Goal: Contribute content

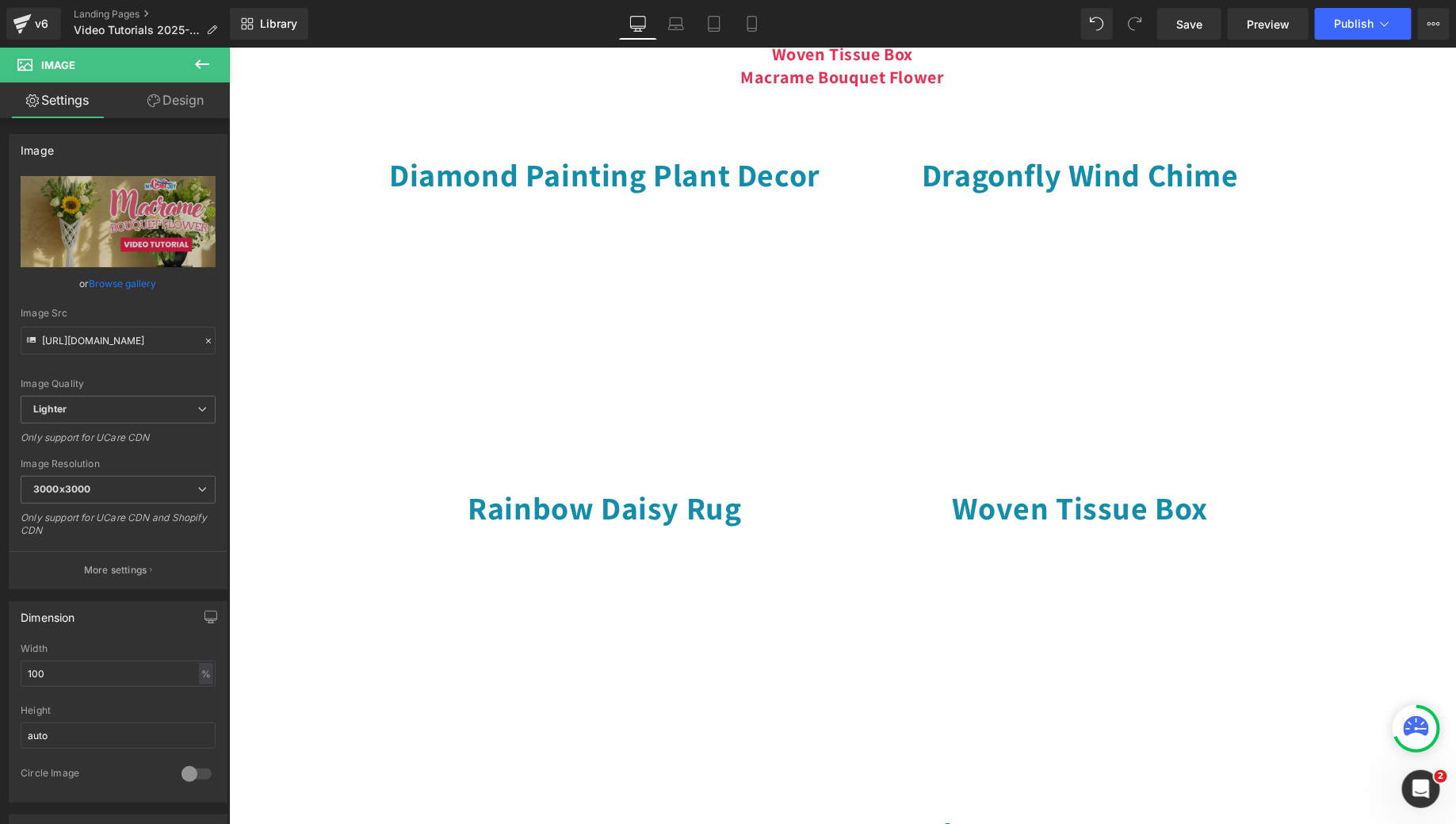
scroll to position [706, 0]
click at [1342, 26] on span "Publish" at bounding box center [1354, 24] width 39 height 13
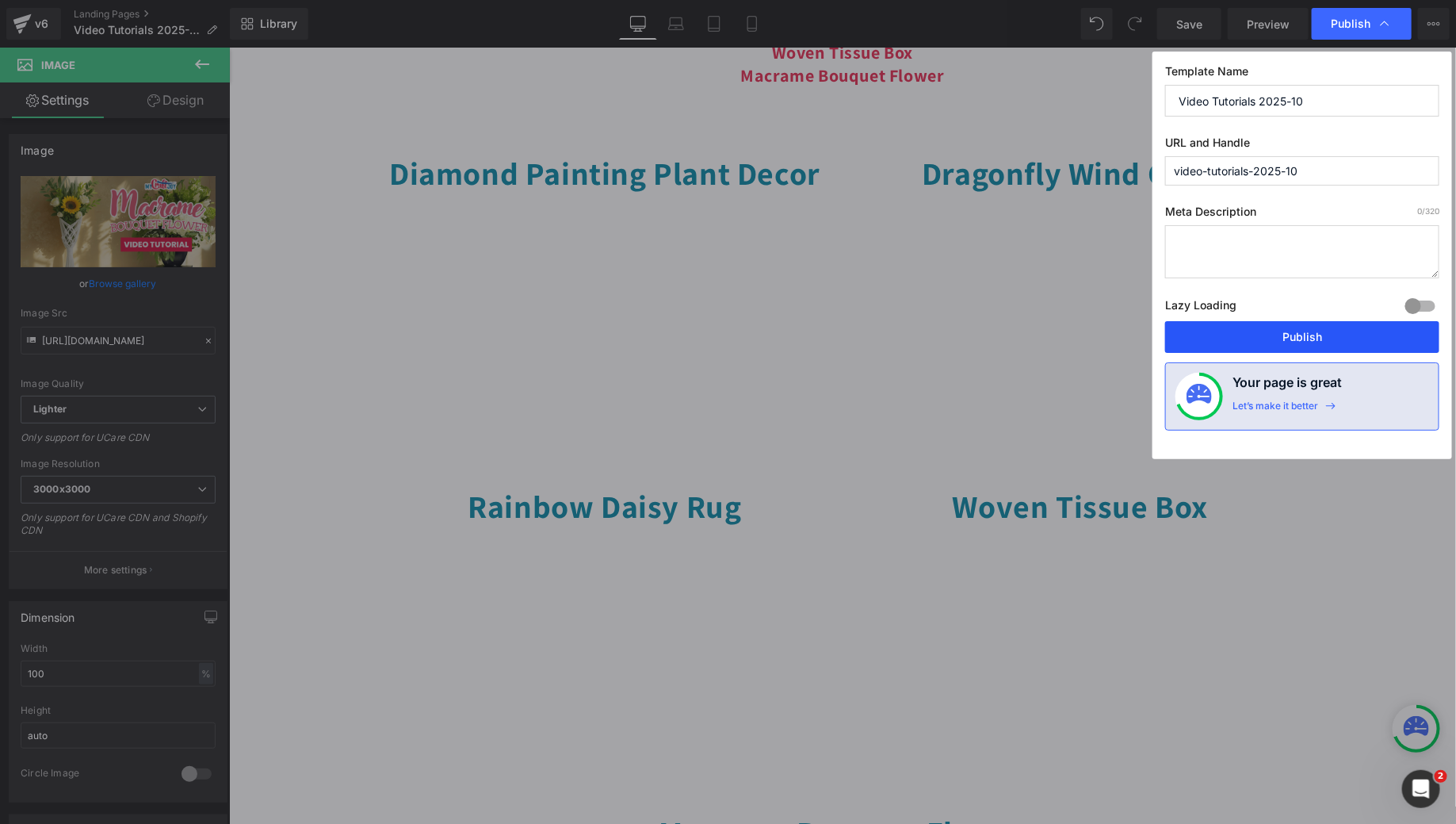
click at [1289, 339] on button "Publish" at bounding box center [1302, 337] width 274 height 32
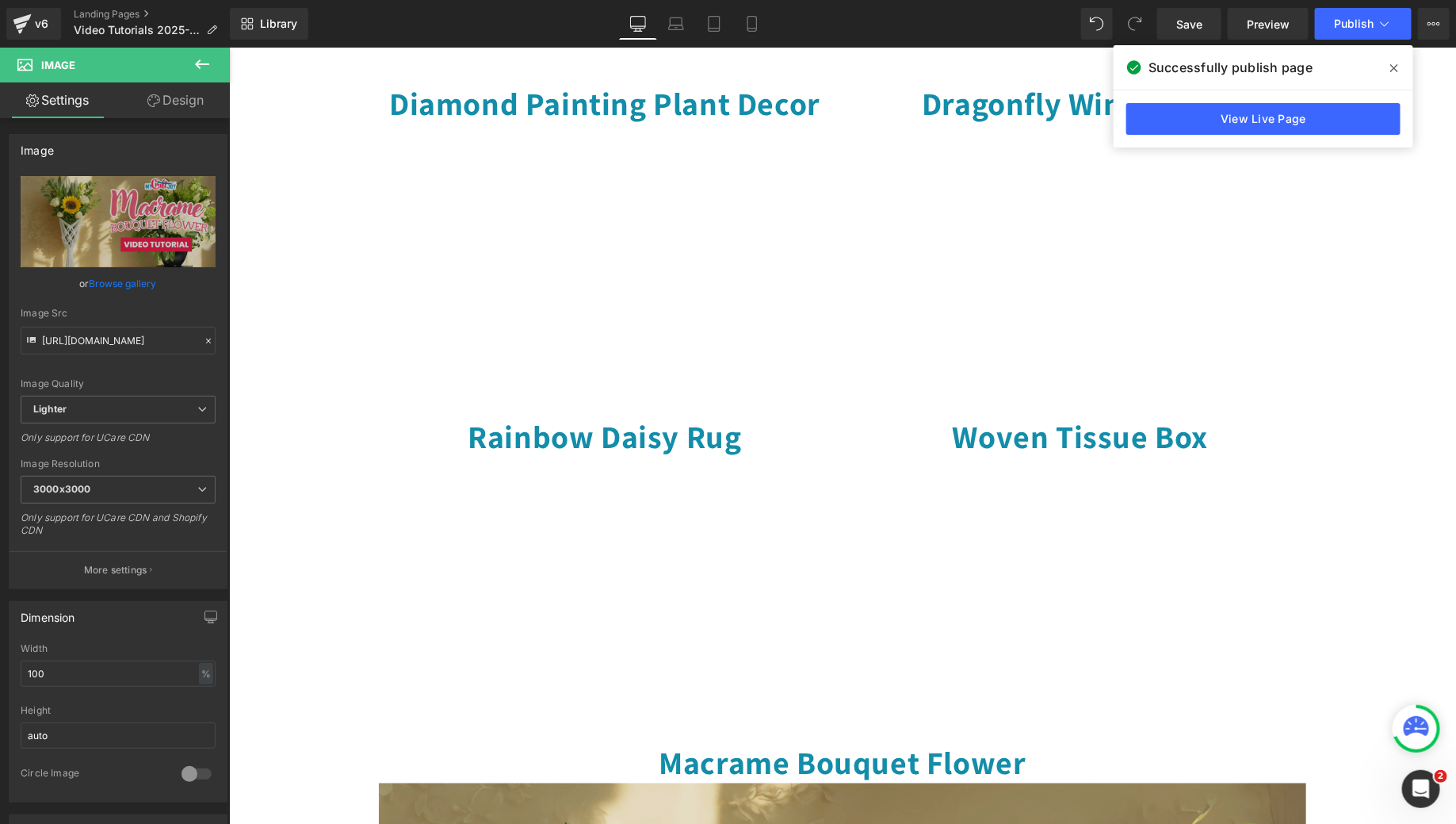
scroll to position [590, 0]
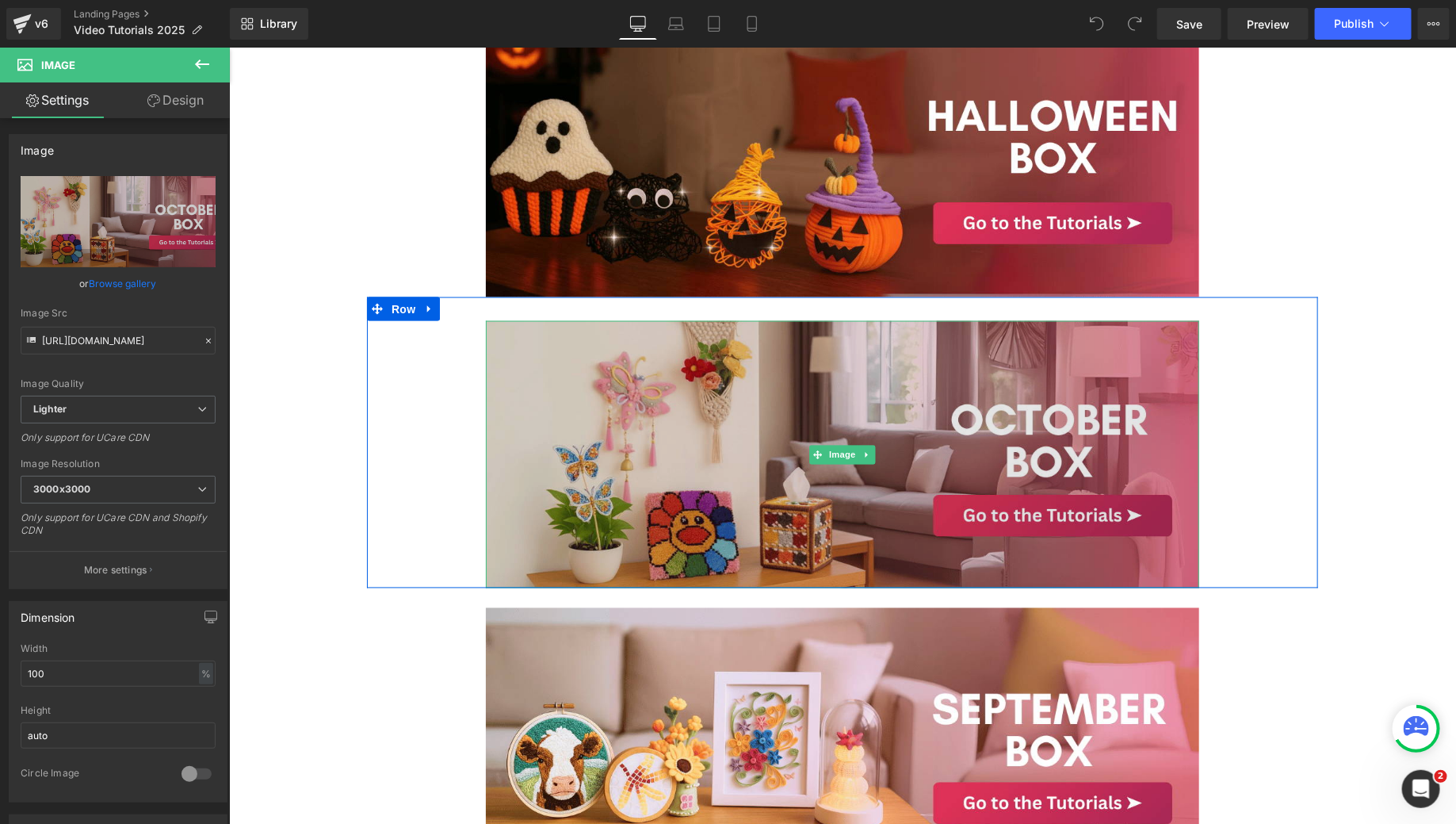
scroll to position [1111, 0]
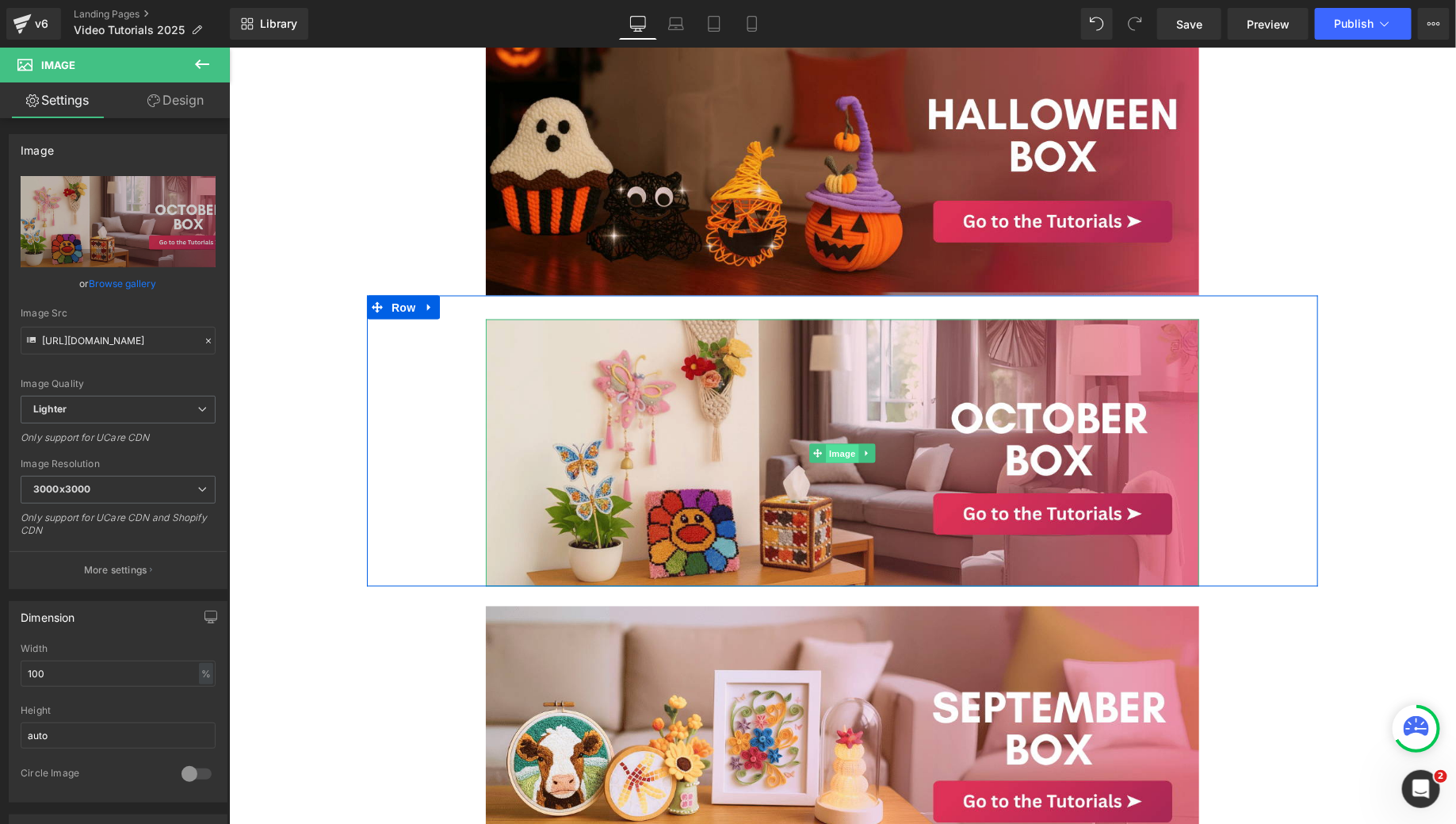
click at [840, 450] on span "Image" at bounding box center [842, 452] width 33 height 19
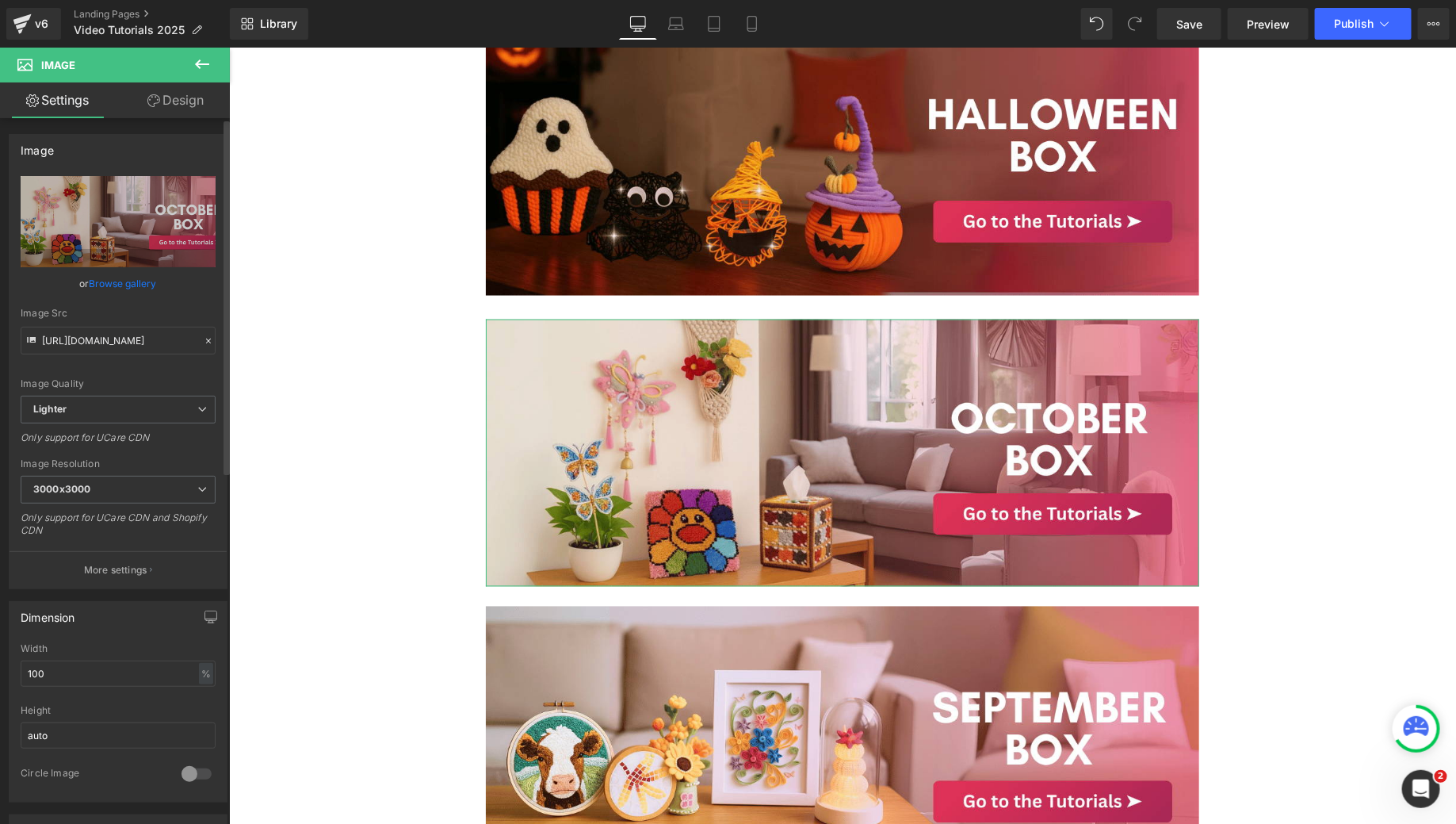
scroll to position [400, 0]
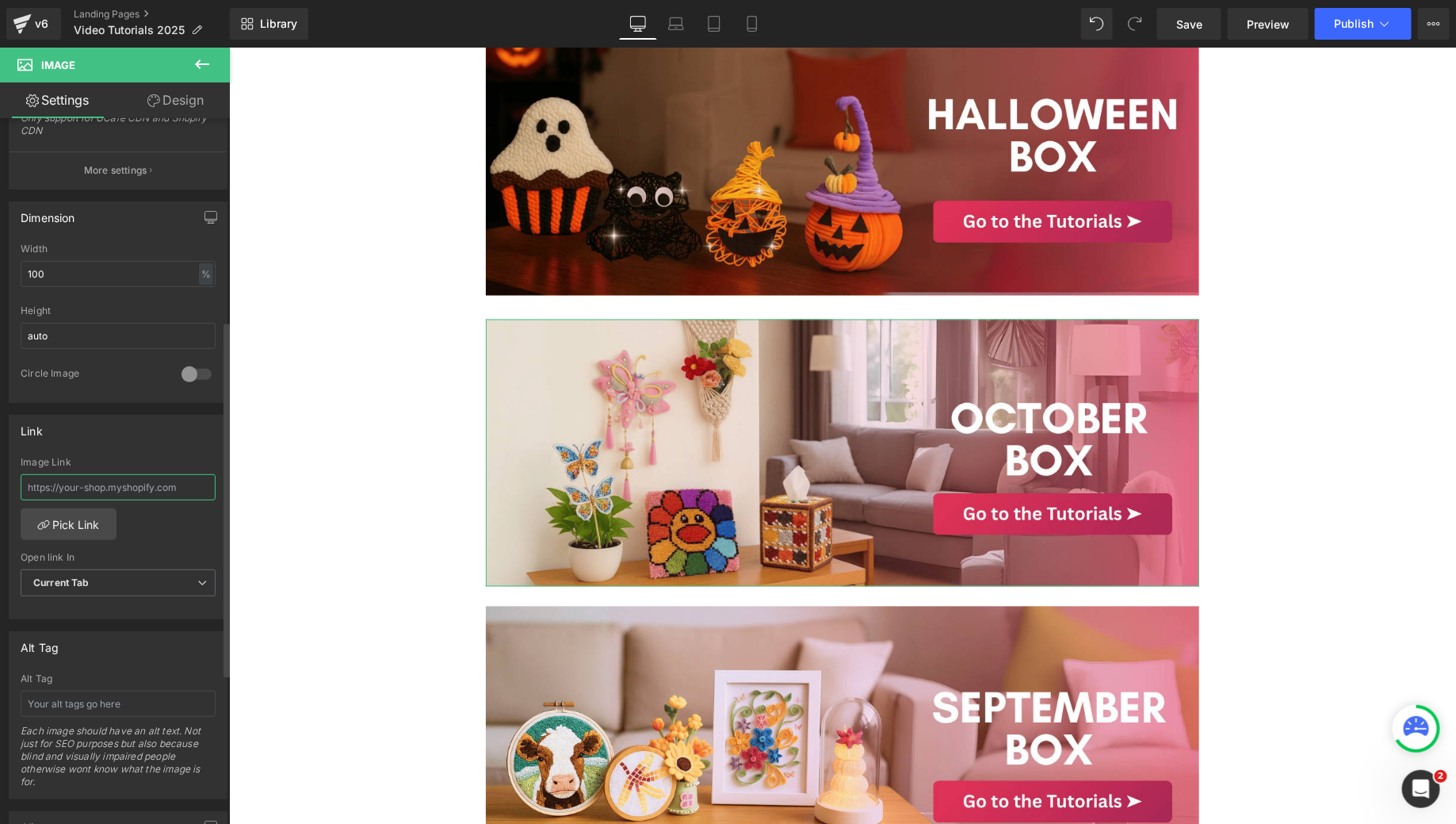
click at [111, 486] on input "text" at bounding box center [118, 487] width 195 height 27
type input "https://mycraftjoy.com/a/gempages?preview=110226833591&type=template-page&page=…"
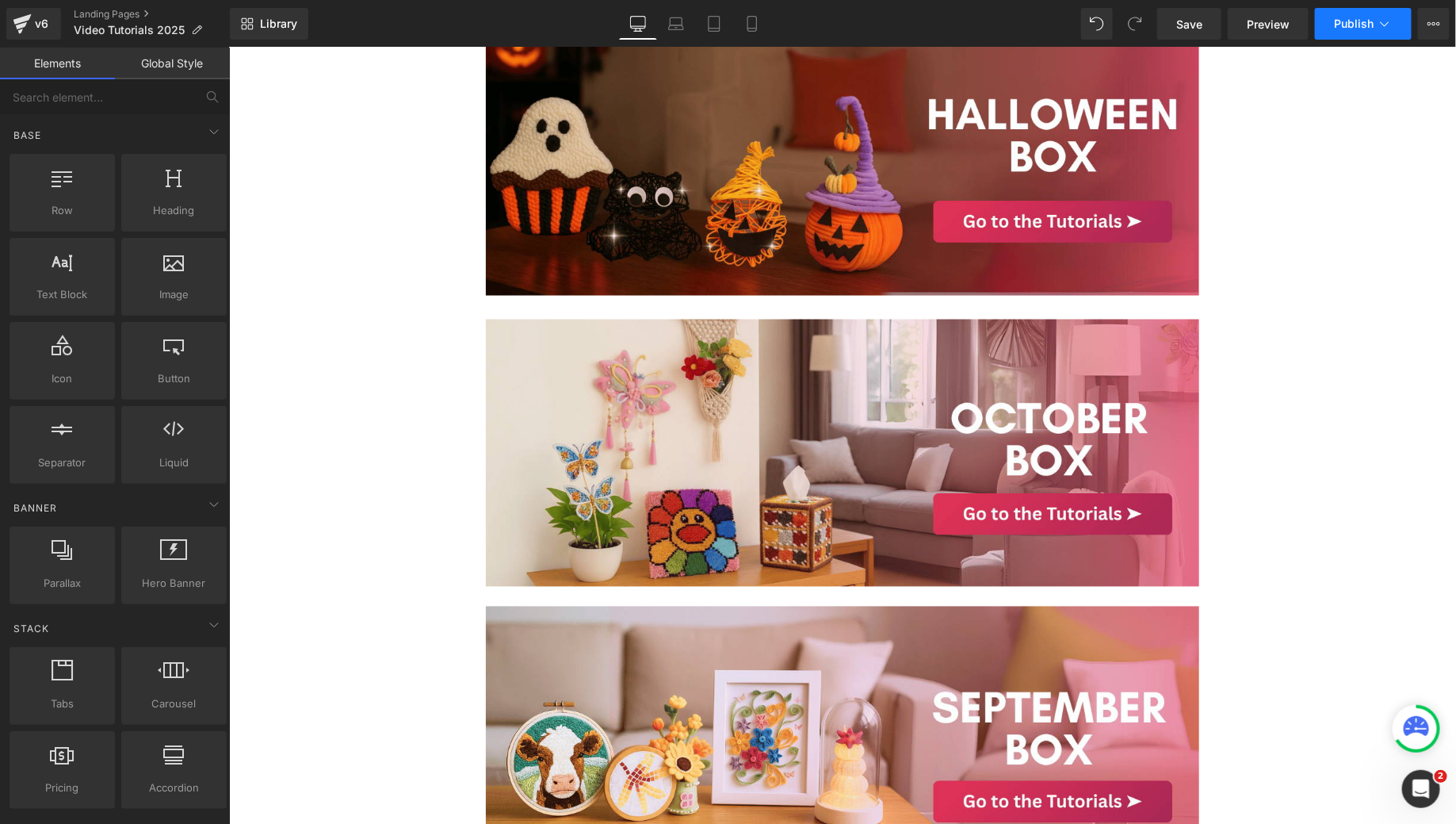
click at [1368, 19] on span "Publish" at bounding box center [1354, 24] width 39 height 13
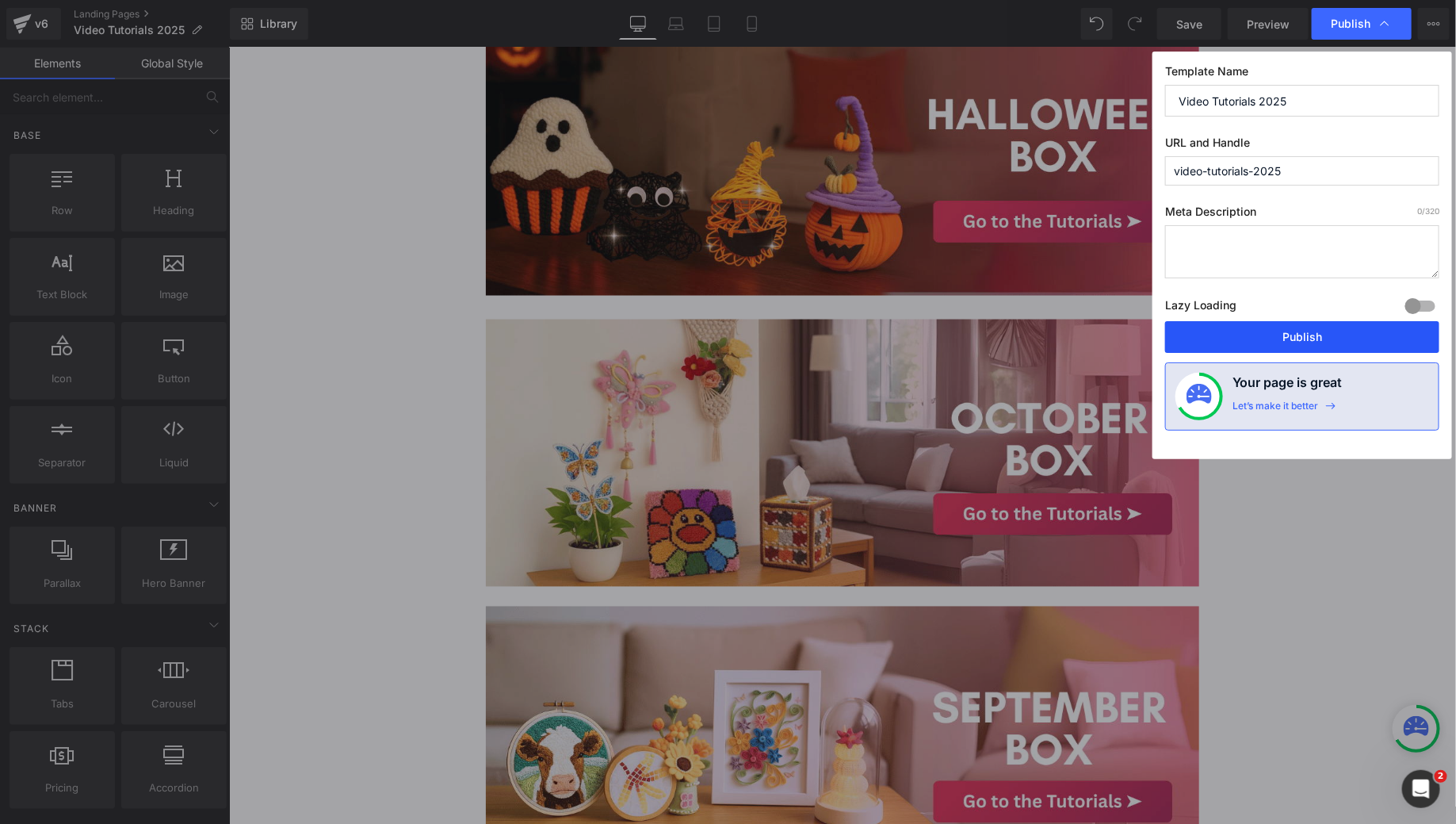
click at [1284, 336] on button "Publish" at bounding box center [1302, 337] width 274 height 32
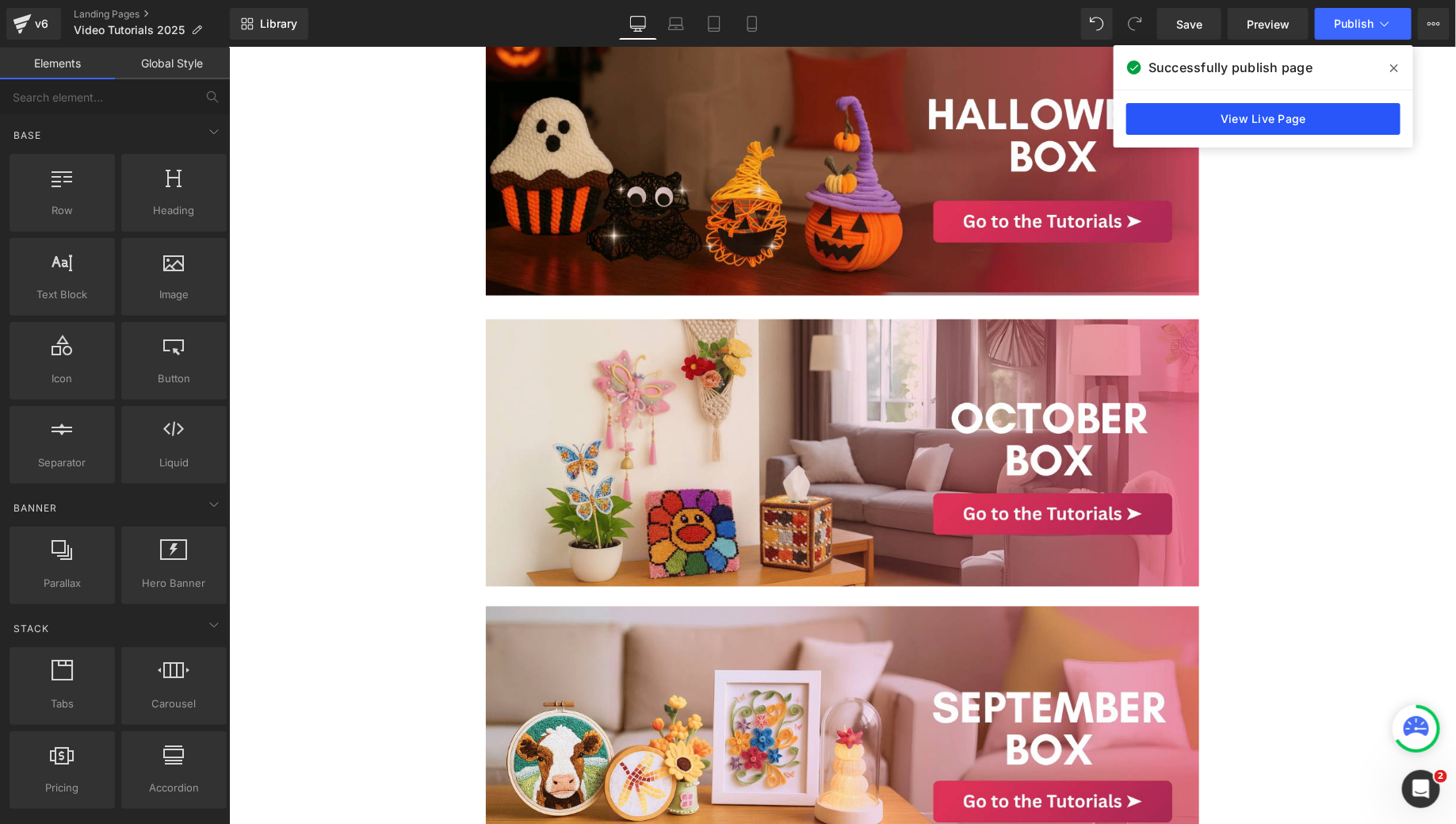
click at [1220, 121] on link "View Live Page" at bounding box center [1263, 119] width 274 height 32
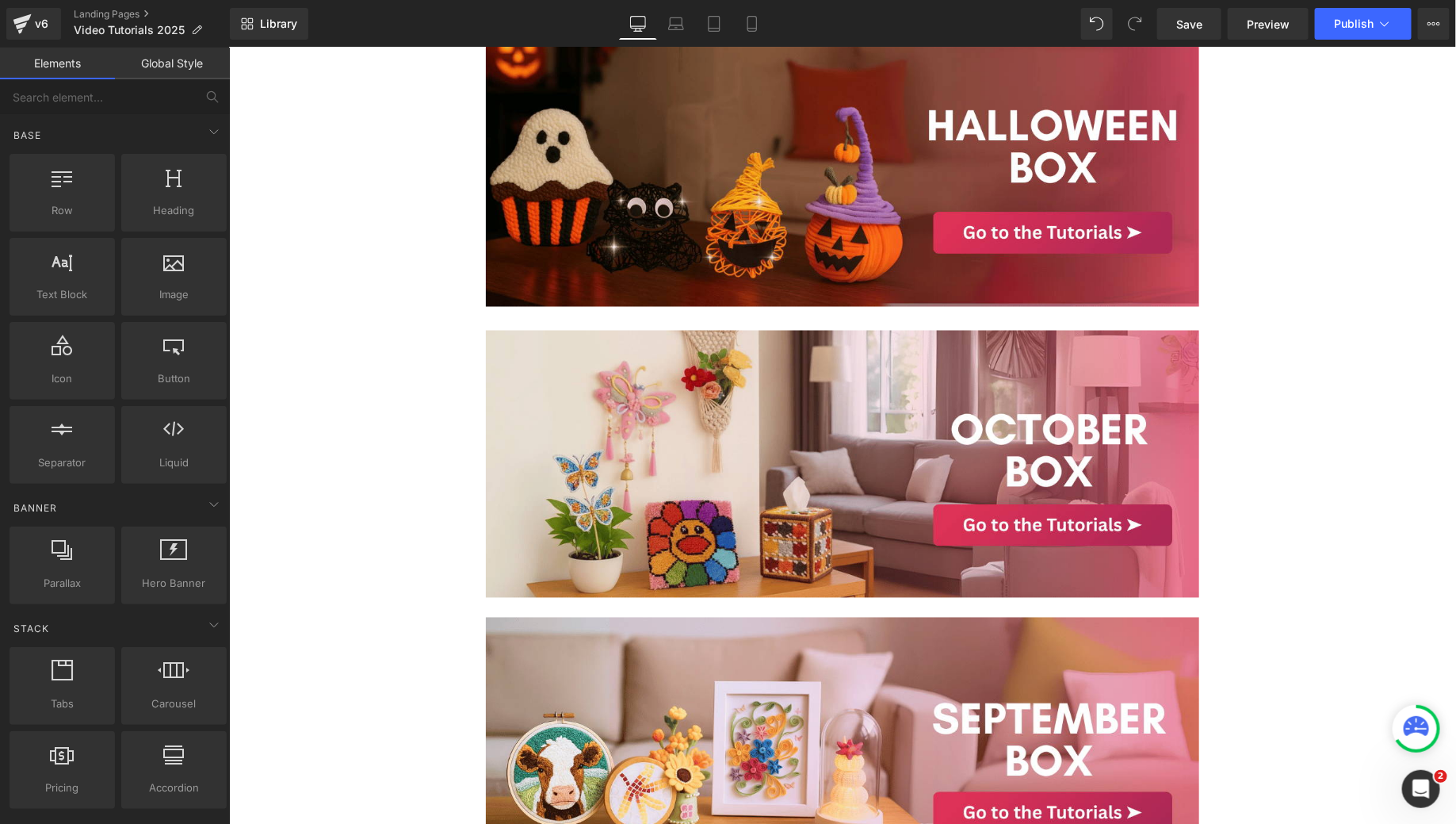
scroll to position [1077, 0]
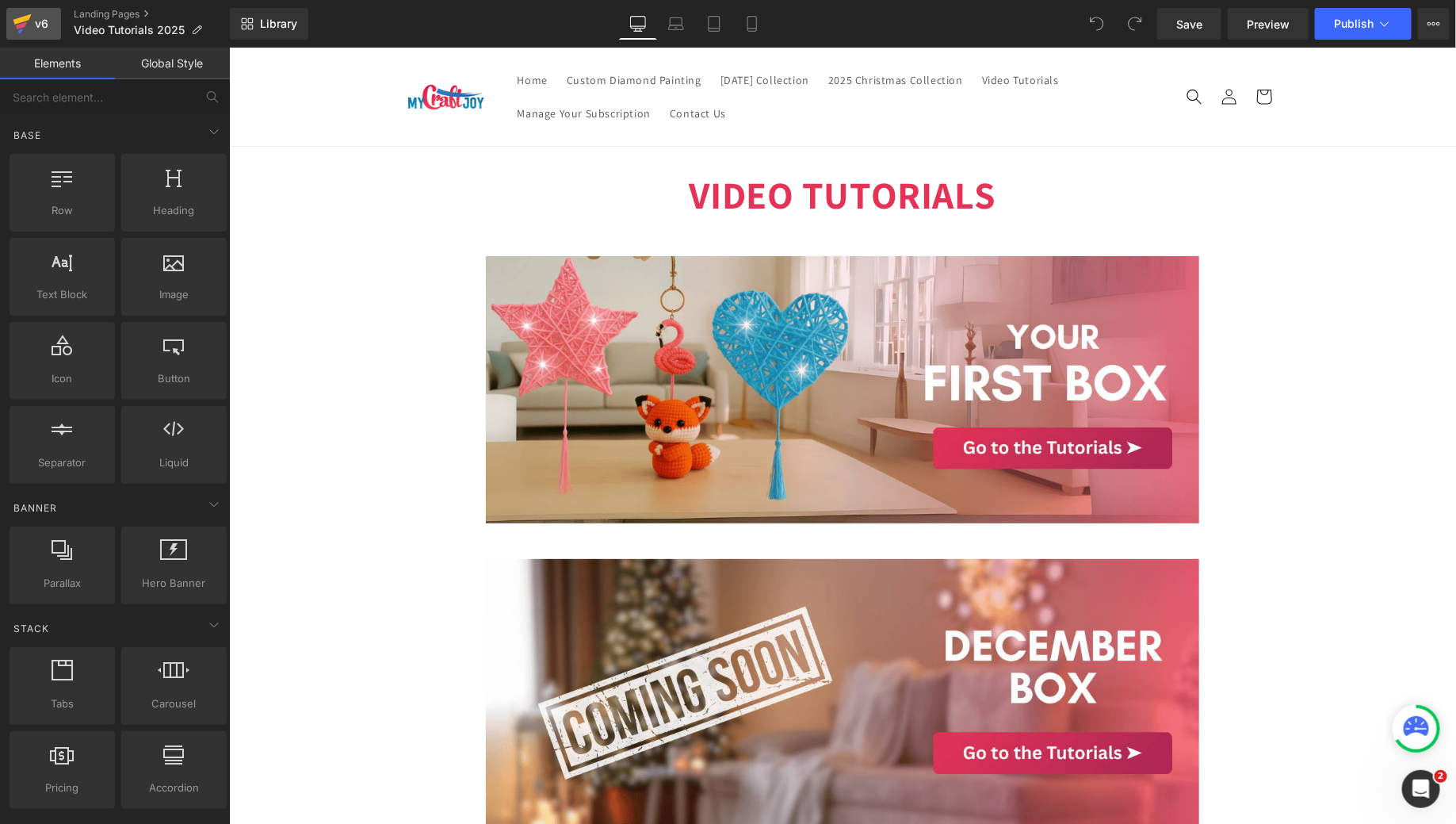
click at [27, 10] on icon at bounding box center [22, 24] width 19 height 39
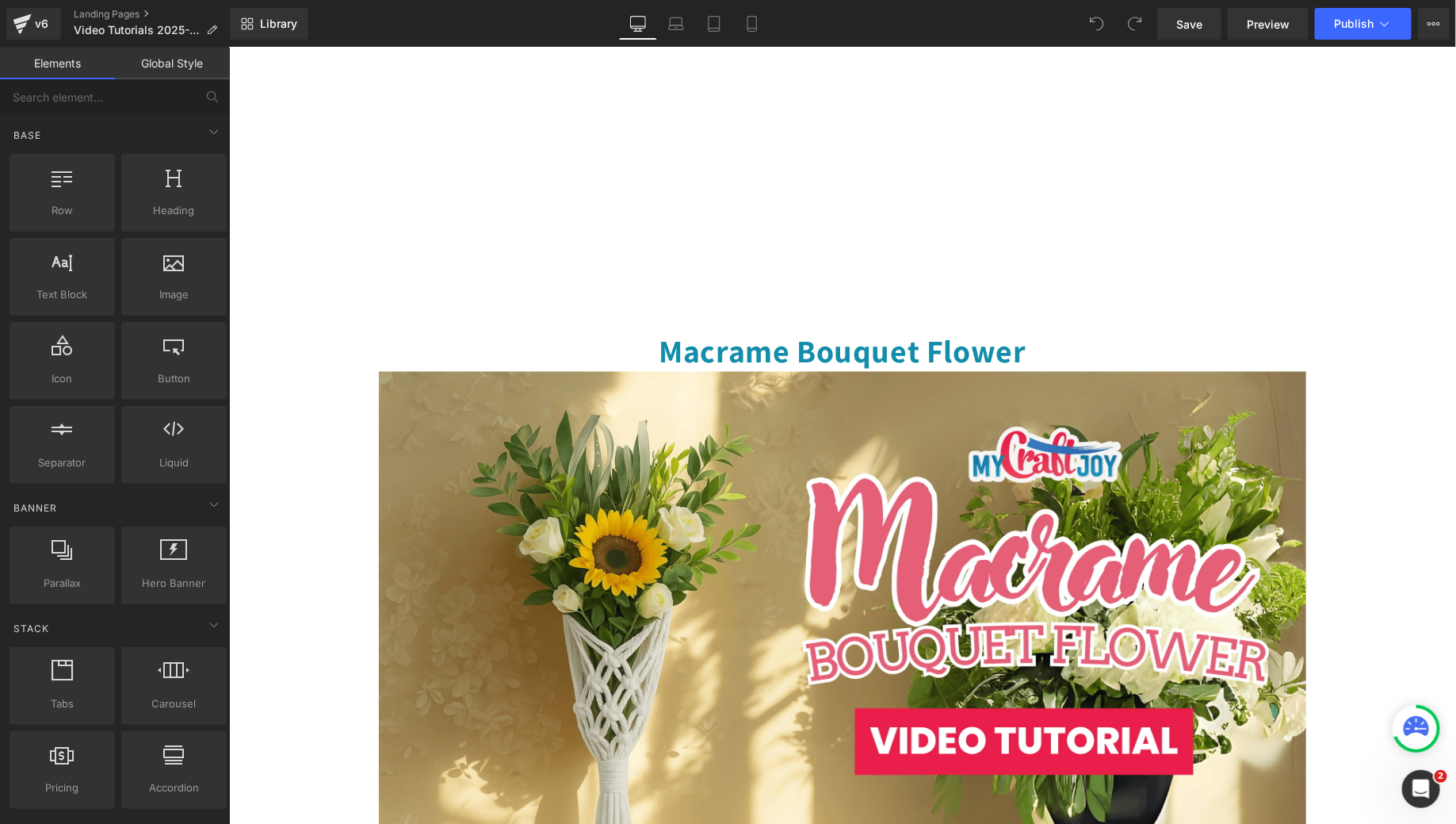
scroll to position [1211, 0]
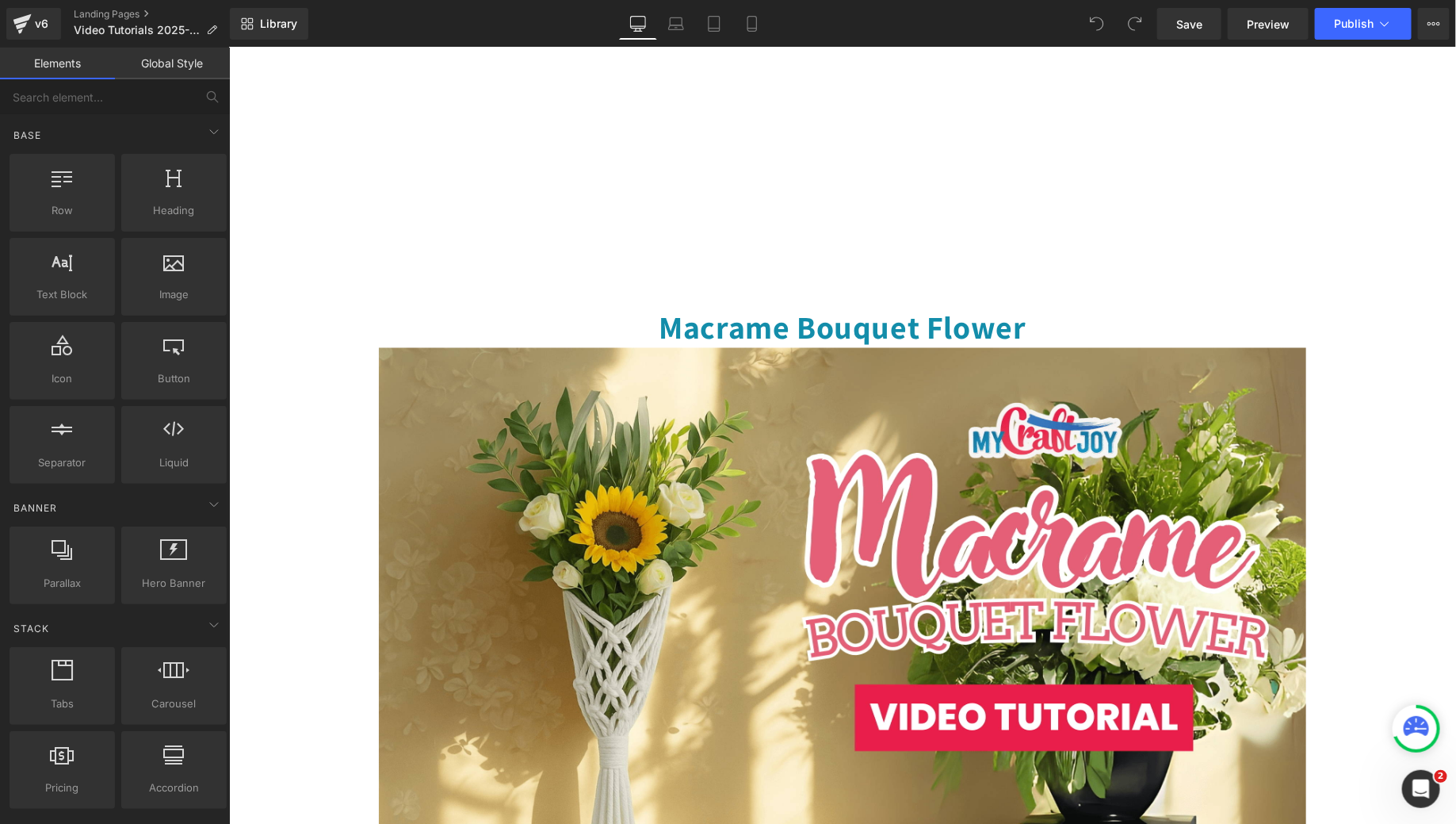
click at [766, 553] on img at bounding box center [841, 607] width 927 height 521
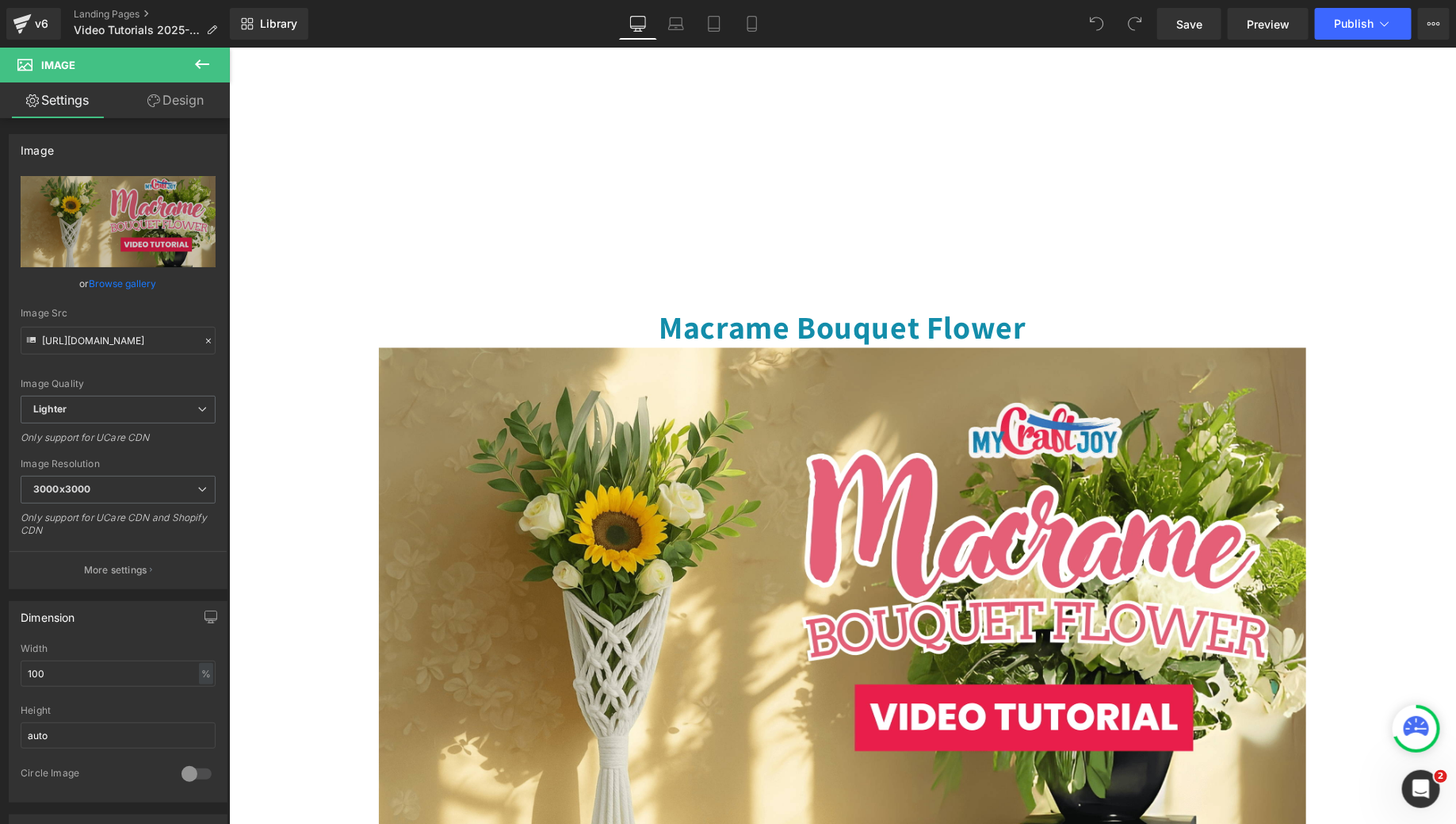
click at [204, 61] on icon at bounding box center [202, 64] width 19 height 19
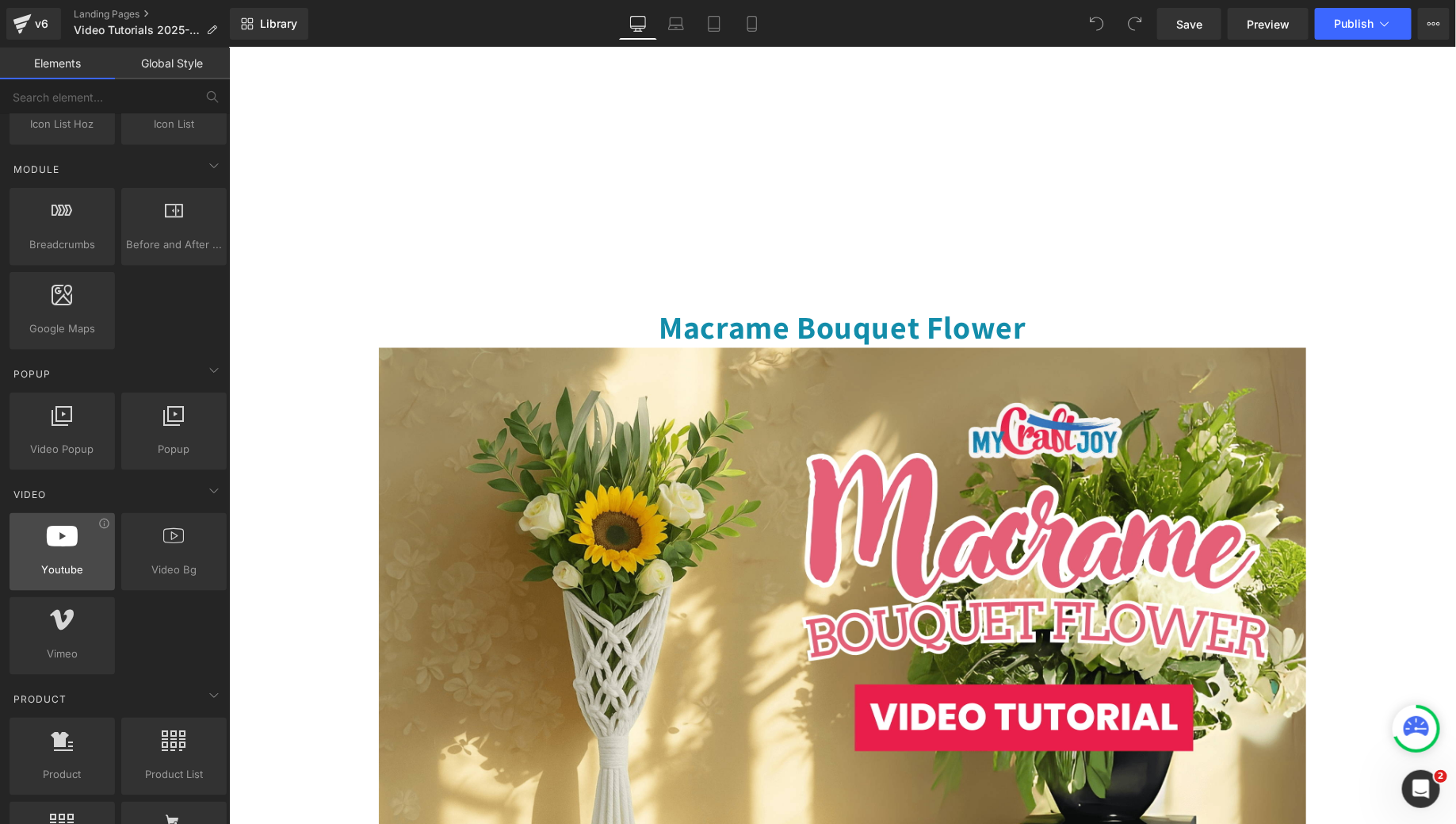
scroll to position [786, 0]
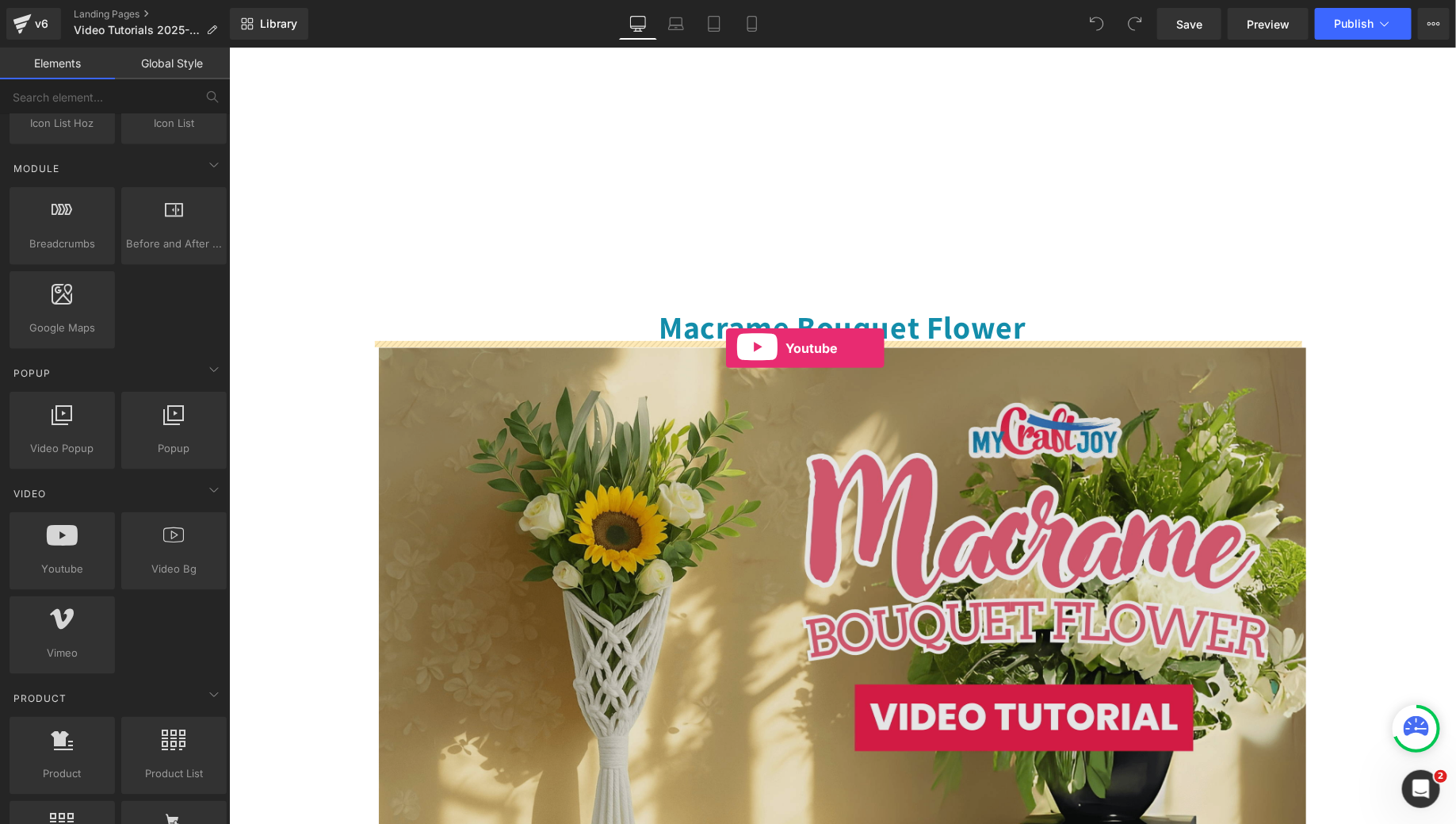
drag, startPoint x: 311, startPoint y: 588, endPoint x: 724, endPoint y: 347, distance: 478.2
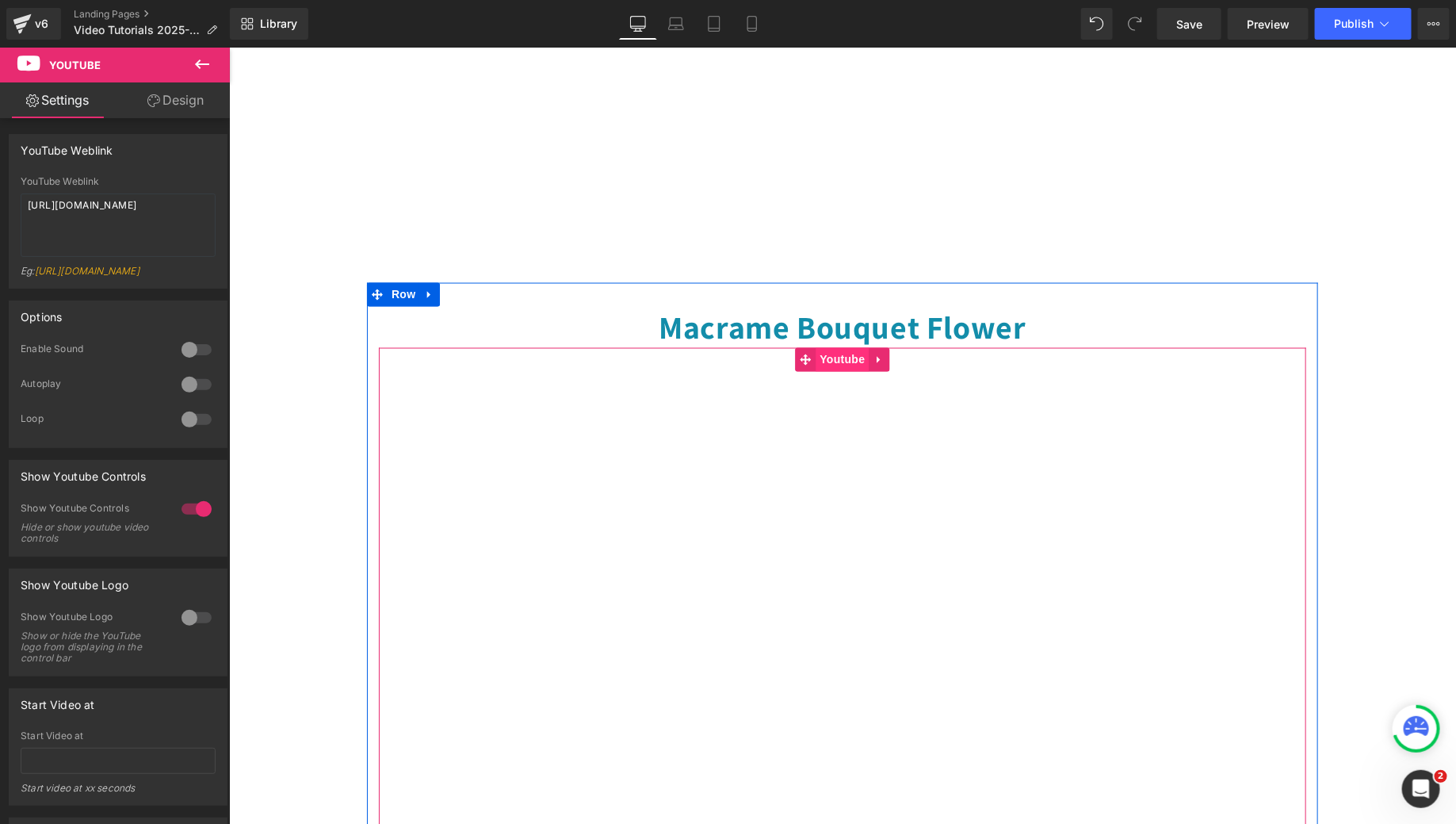
click at [817, 351] on span "Youtube" at bounding box center [841, 359] width 53 height 24
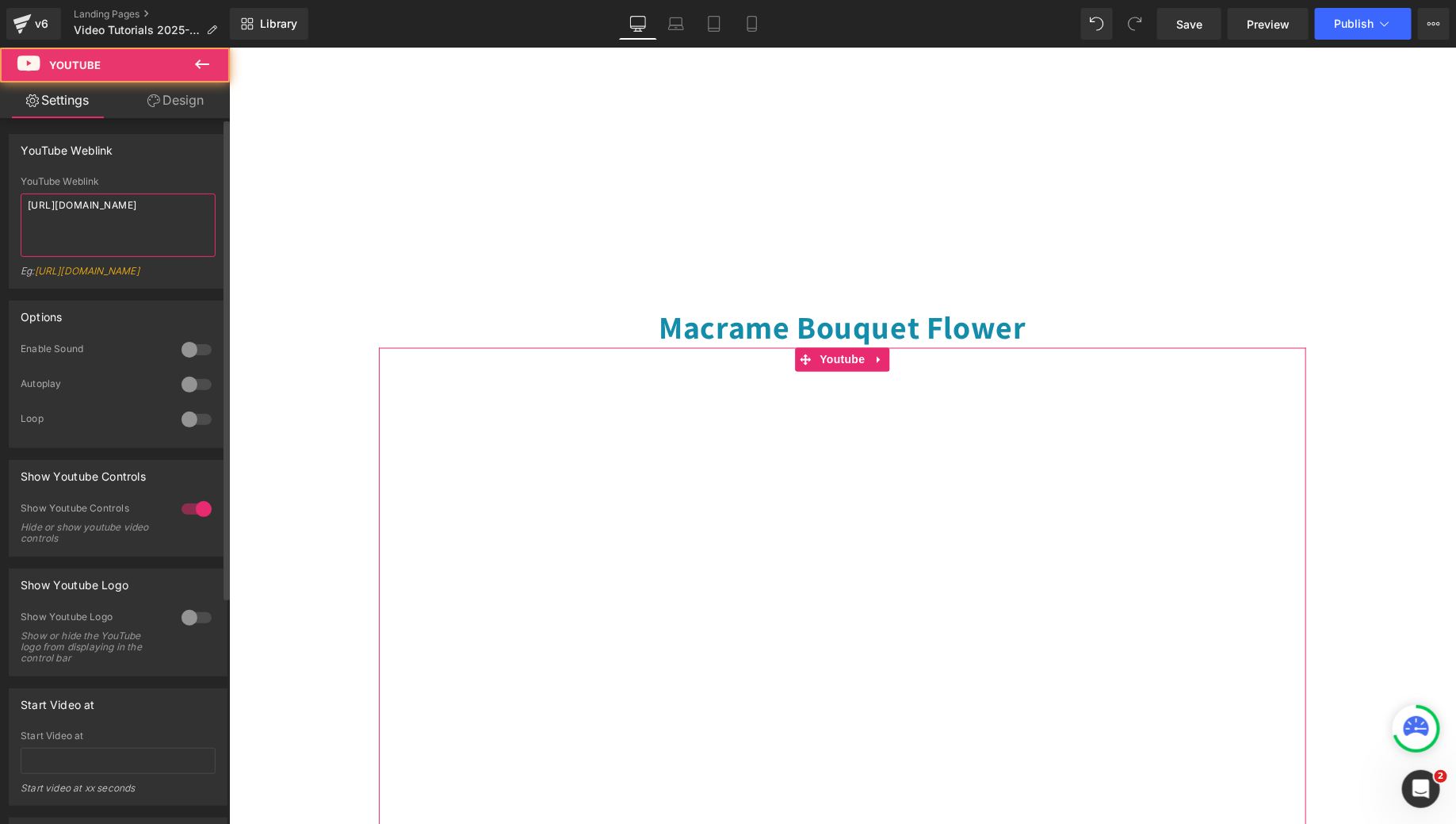
click at [131, 214] on textarea "https://www.youtube.com/watch?v=OQBlWco72c4" at bounding box center [118, 225] width 195 height 63
paste textarea "Z4n-x1UISgM"
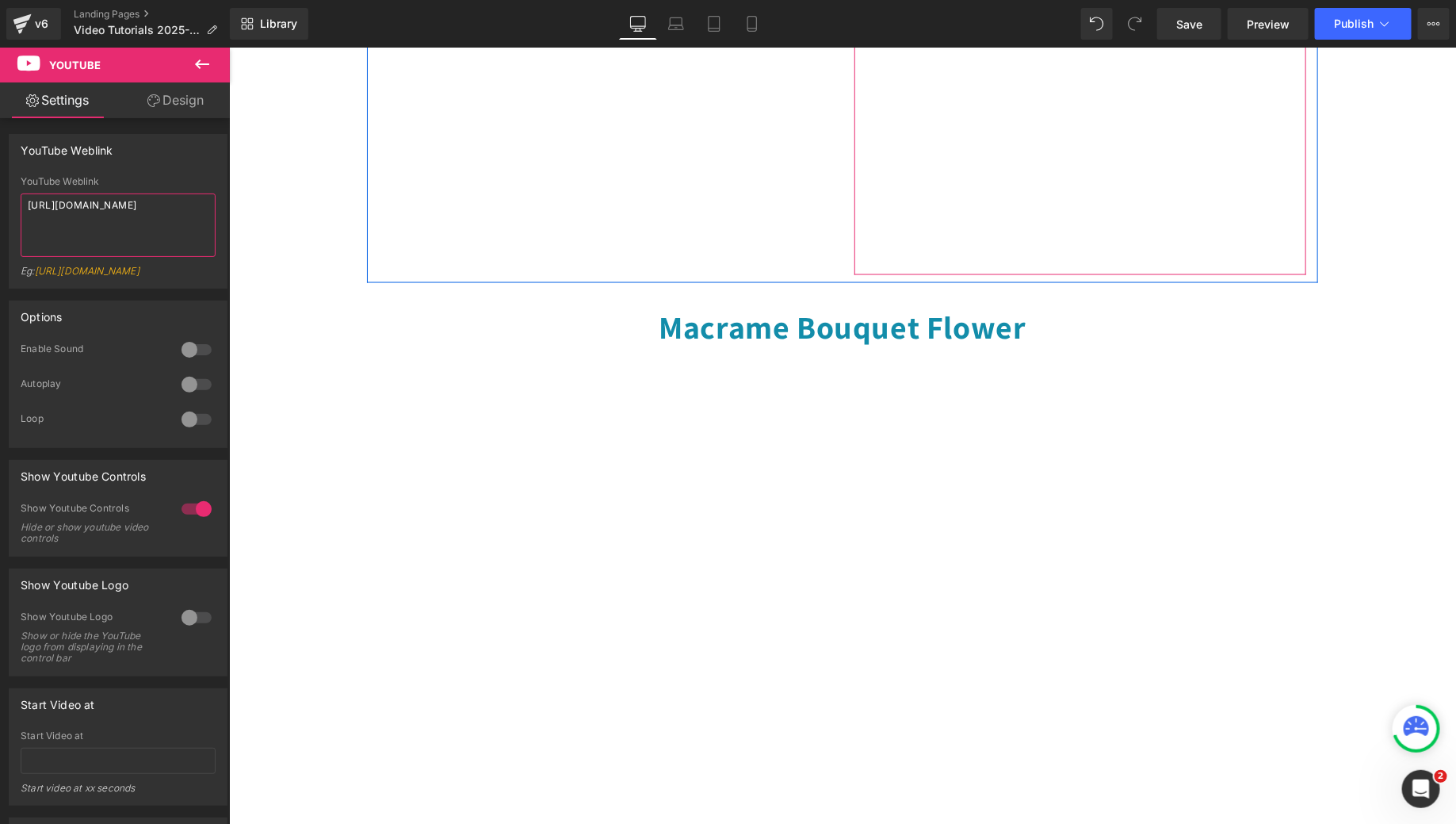
type textarea "https://www.youtube.com/watch?v=Z4n-x1UISgM"
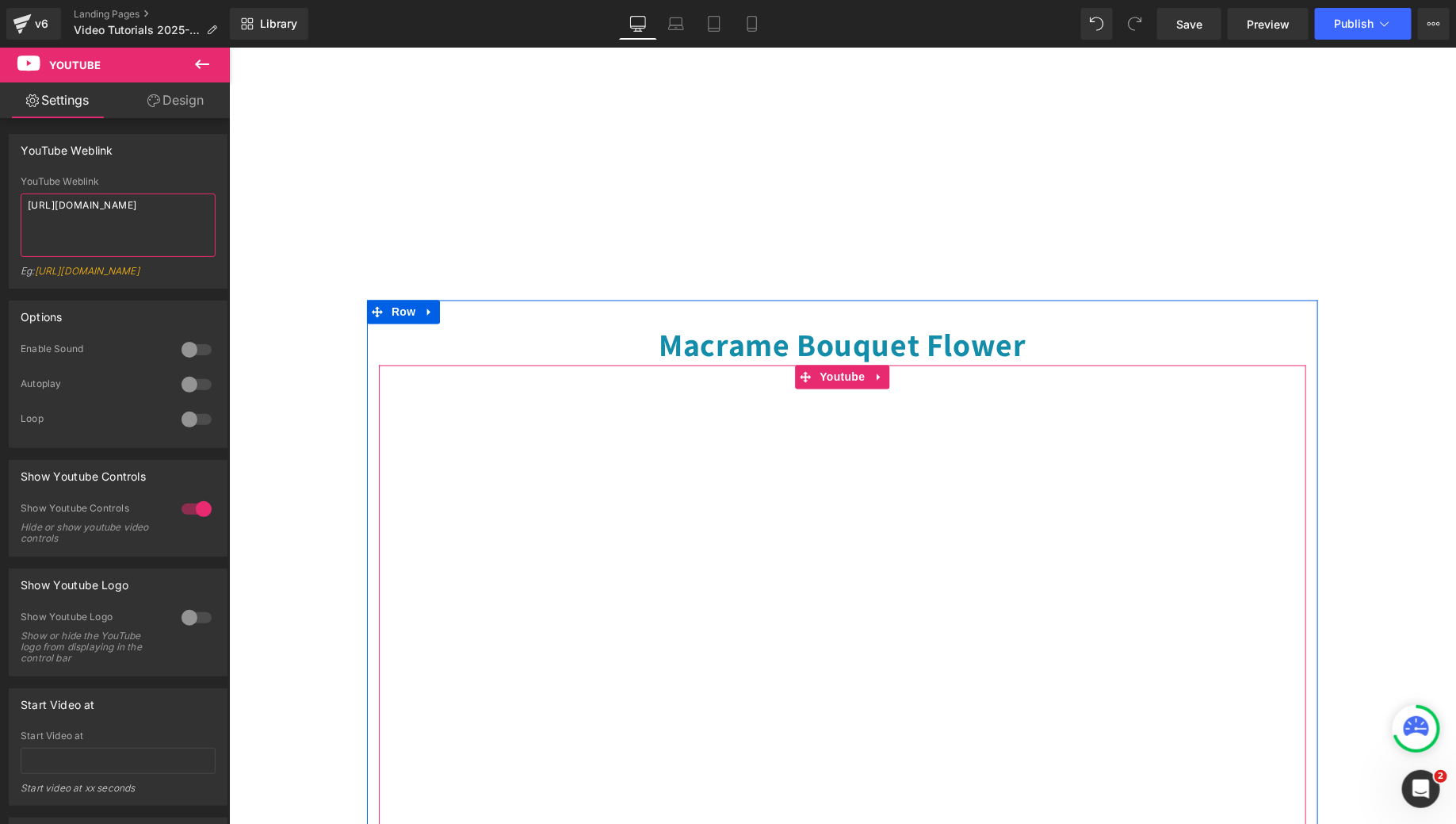
scroll to position [1194, 0]
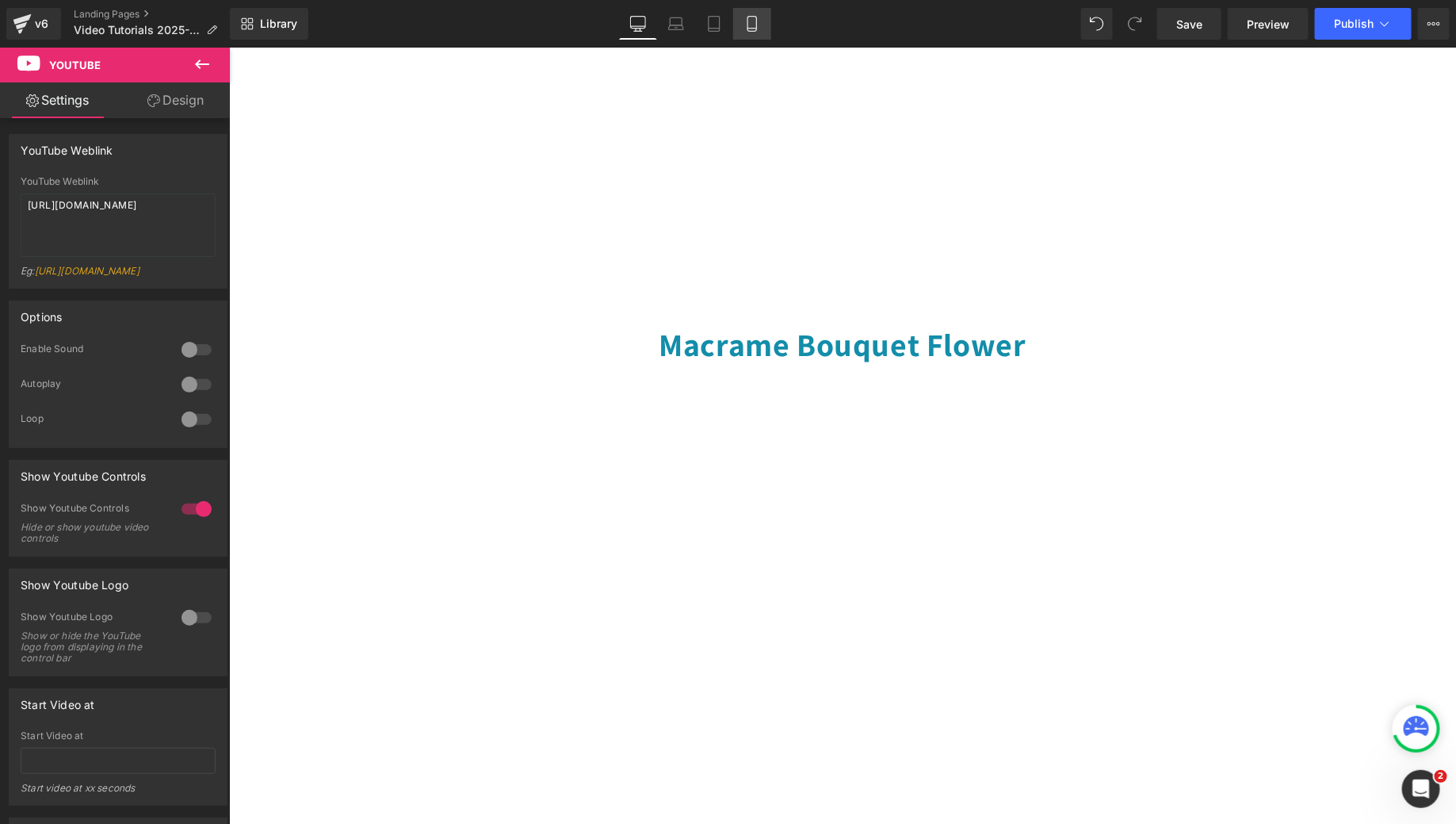
click at [747, 25] on icon at bounding box center [753, 24] width 16 height 16
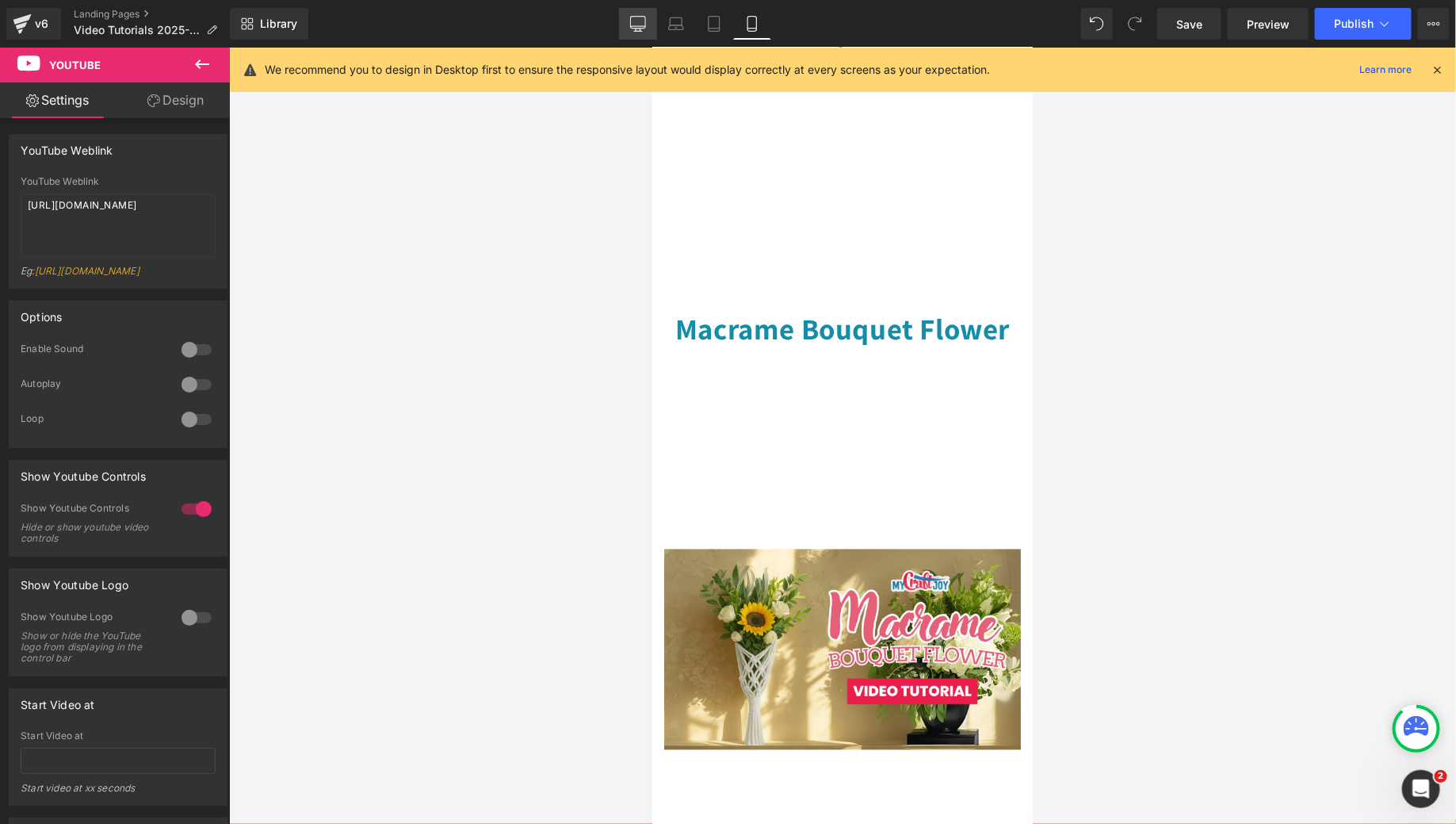
click at [642, 34] on link "Desktop" at bounding box center [637, 24] width 38 height 32
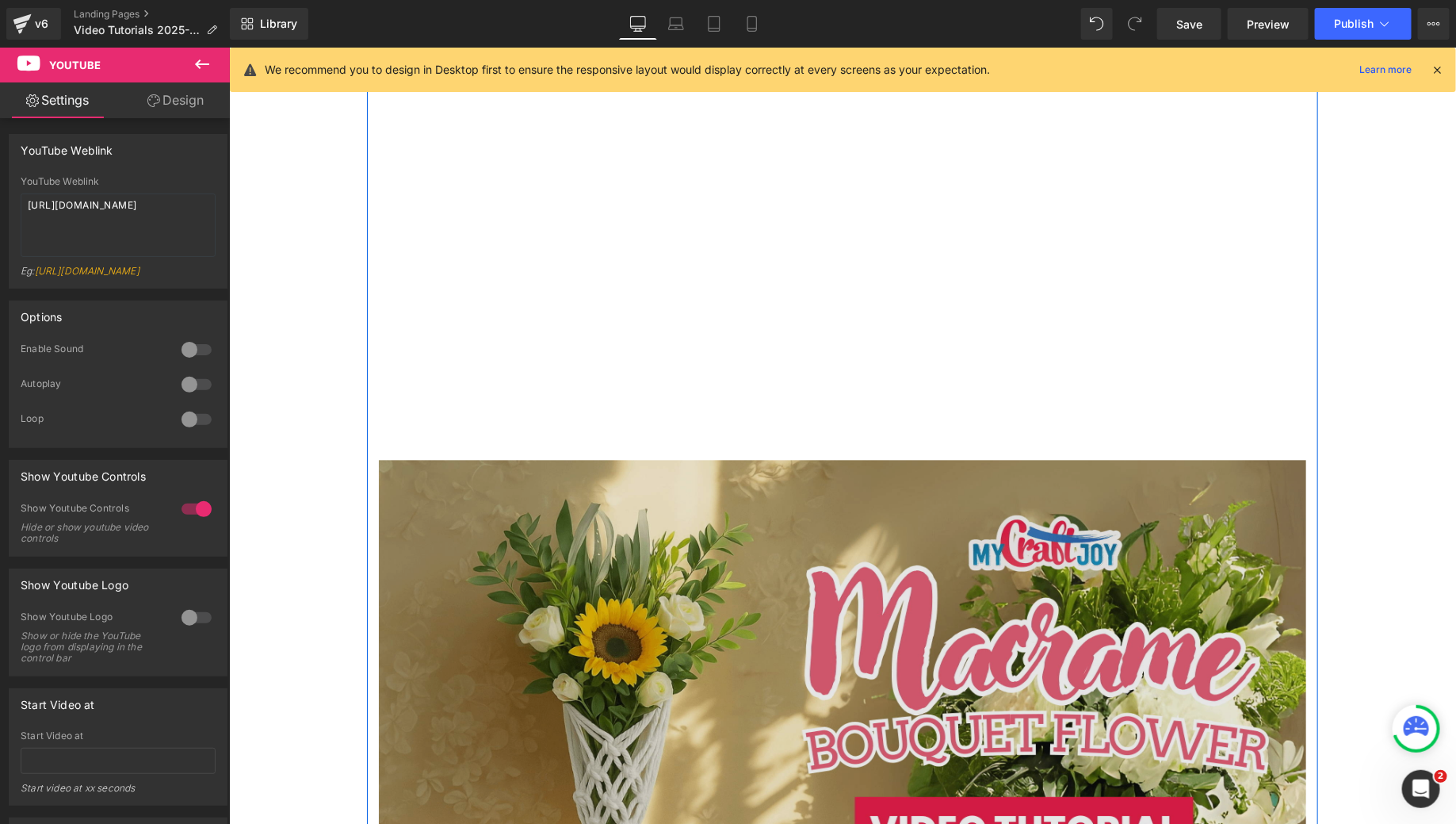
scroll to position [1643, 0]
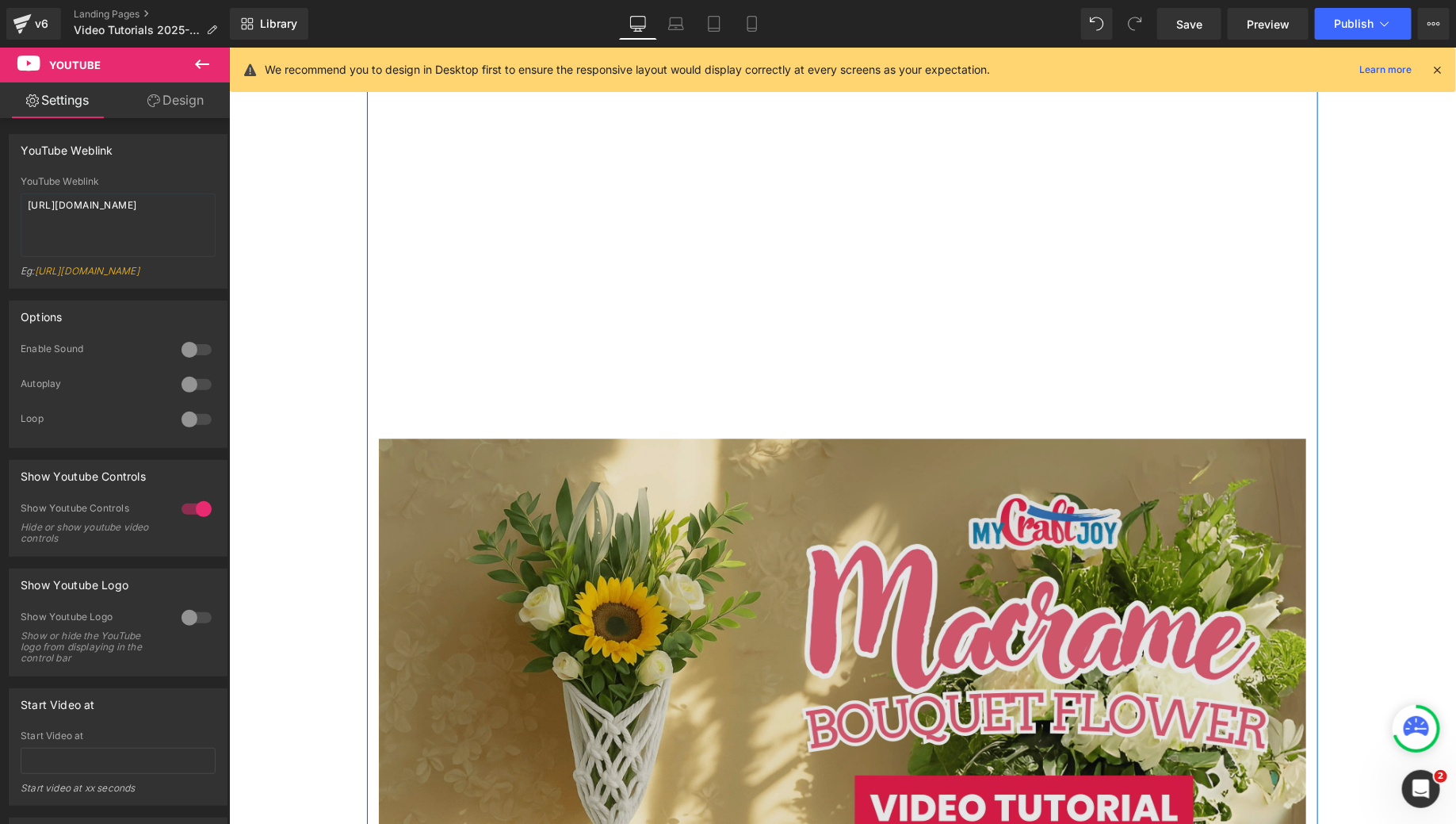
click at [1049, 561] on img at bounding box center [841, 698] width 927 height 521
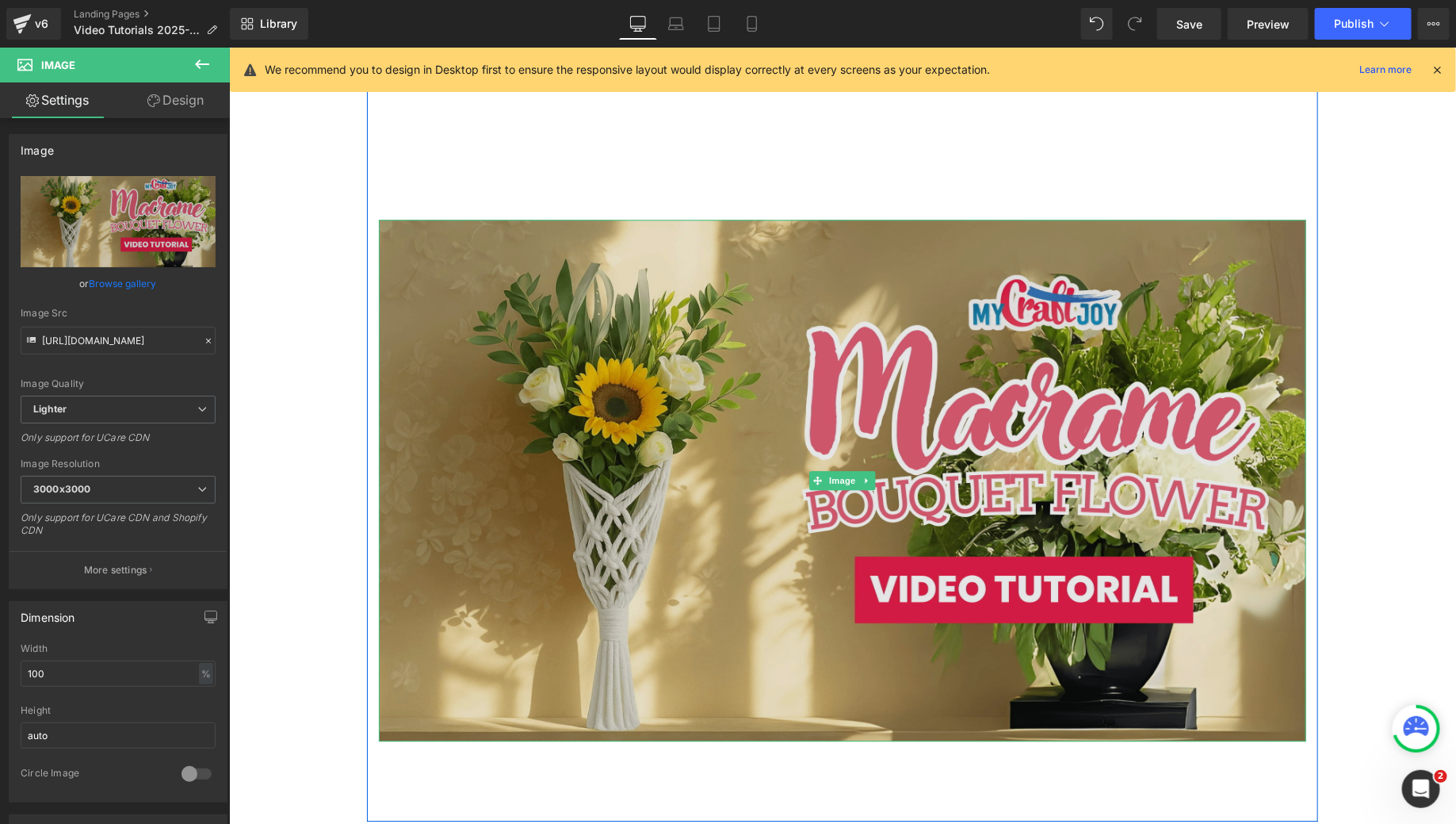
scroll to position [1991, 0]
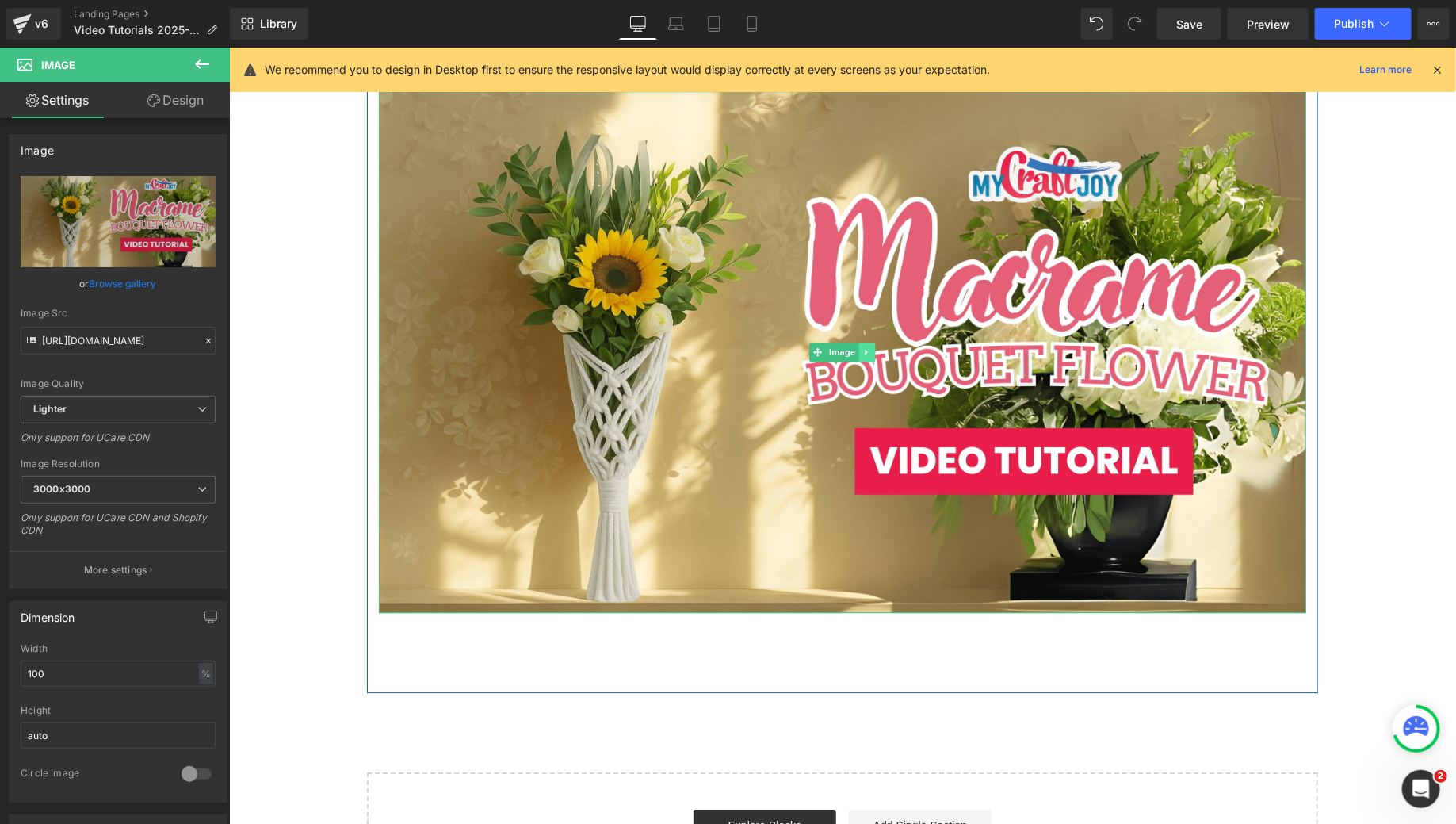
click at [864, 347] on icon at bounding box center [866, 352] width 9 height 10
click at [873, 342] on link at bounding box center [875, 351] width 17 height 19
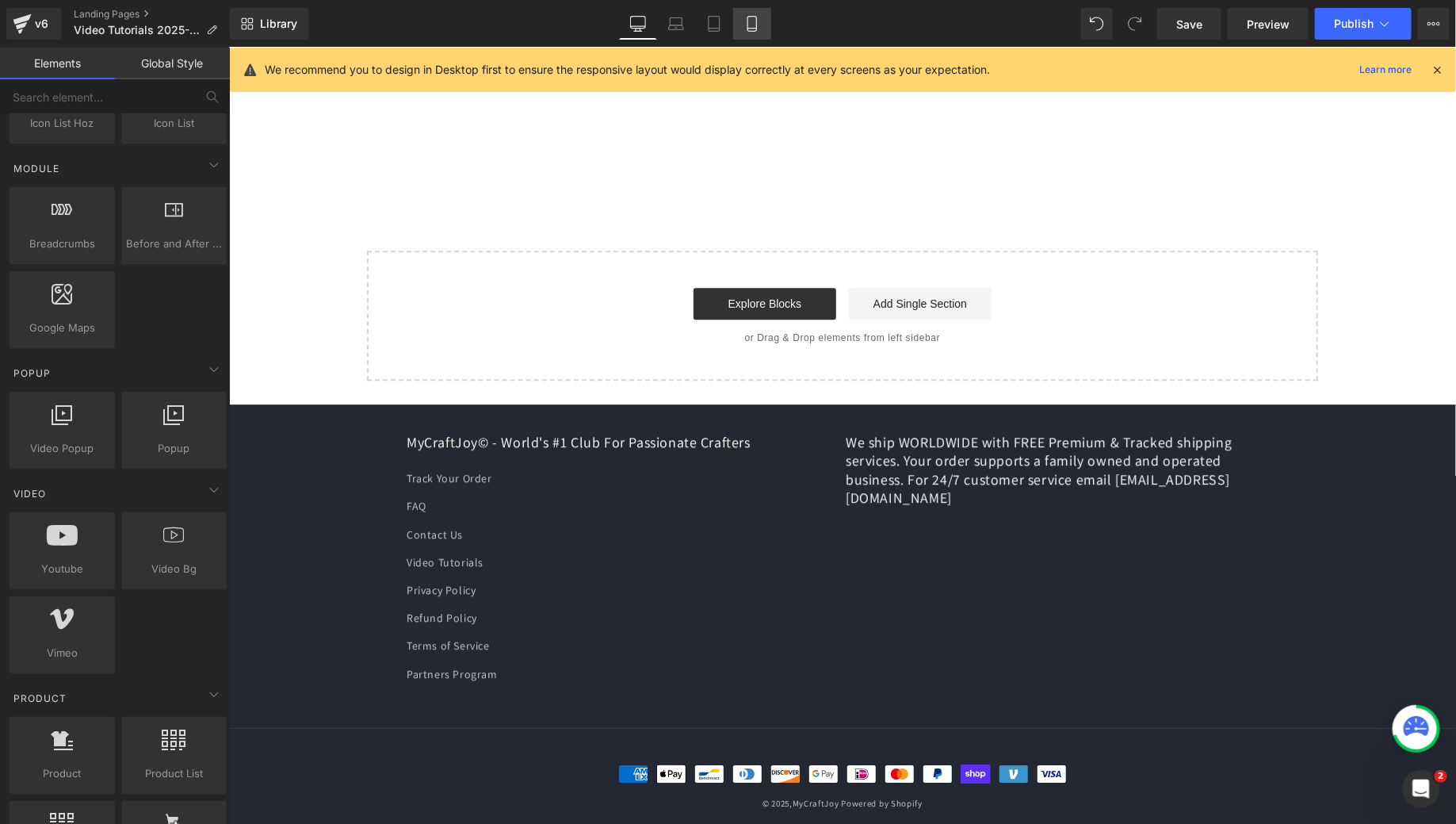
click at [756, 18] on icon at bounding box center [753, 24] width 16 height 16
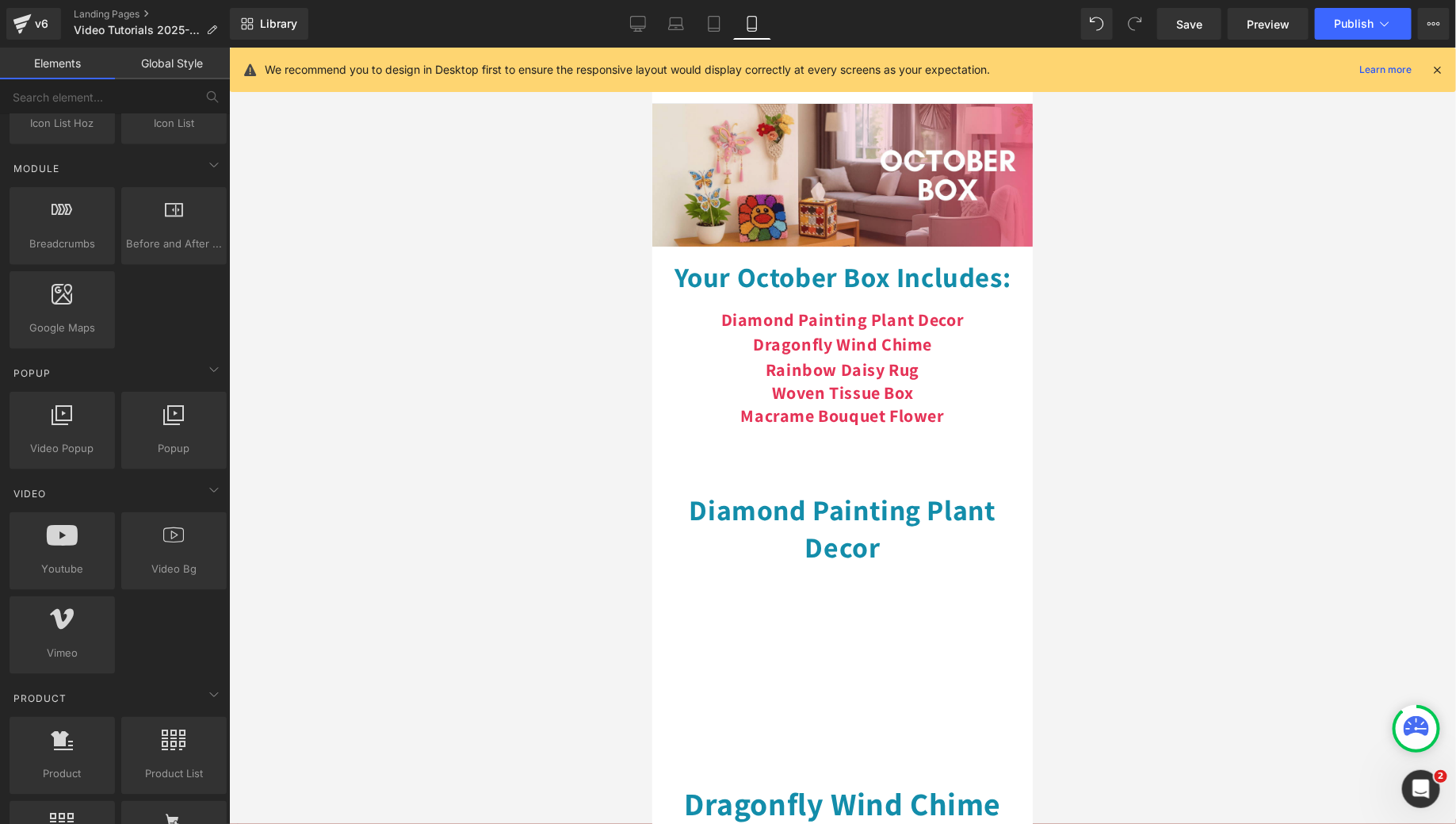
scroll to position [0, 0]
click at [1336, 36] on button "Publish" at bounding box center [1363, 24] width 97 height 32
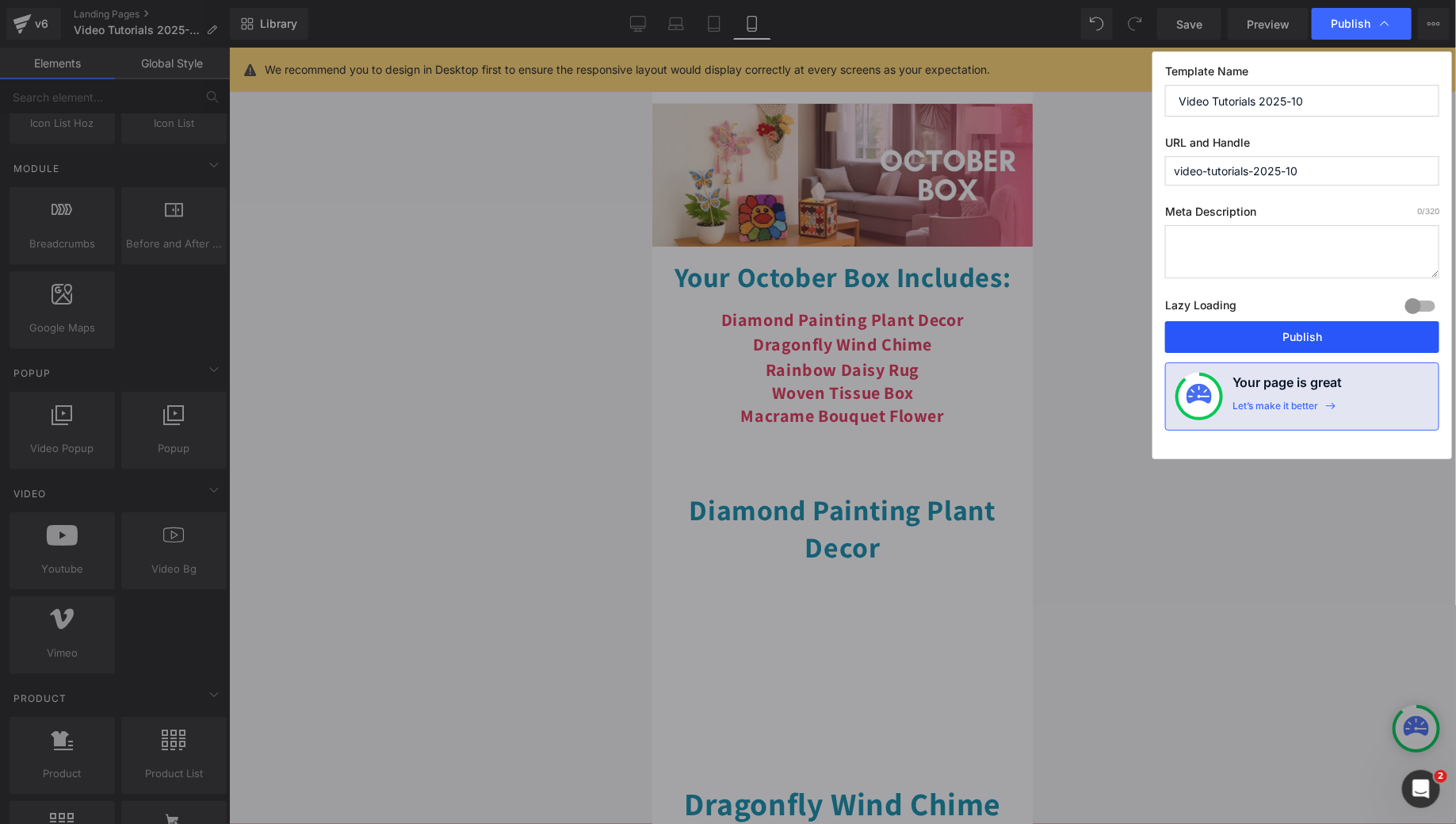
click at [1278, 335] on button "Publish" at bounding box center [1302, 337] width 274 height 32
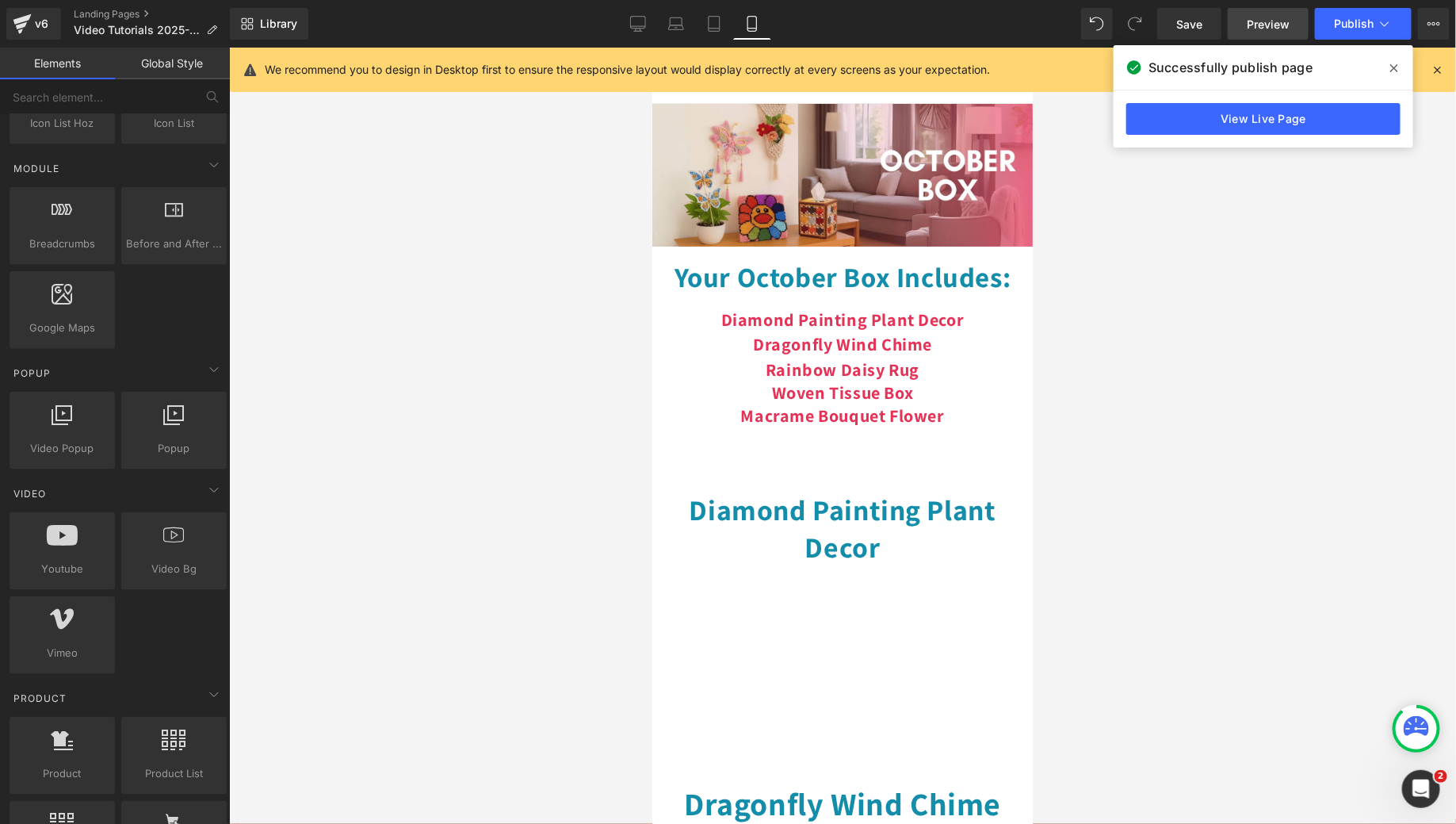
click at [1262, 21] on span "Preview" at bounding box center [1268, 24] width 42 height 17
